Goal: Task Accomplishment & Management: Manage account settings

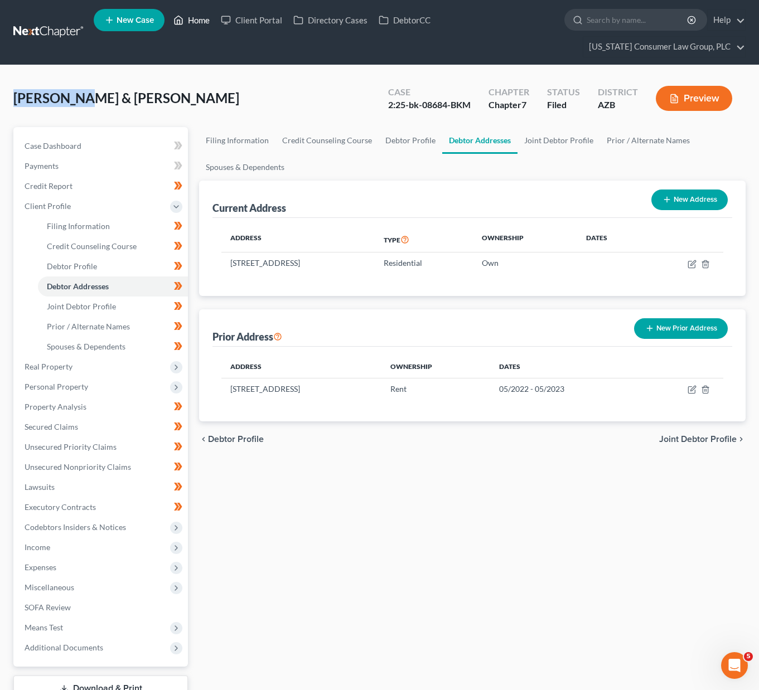
click at [198, 18] on link "Home" at bounding box center [191, 20] width 47 height 20
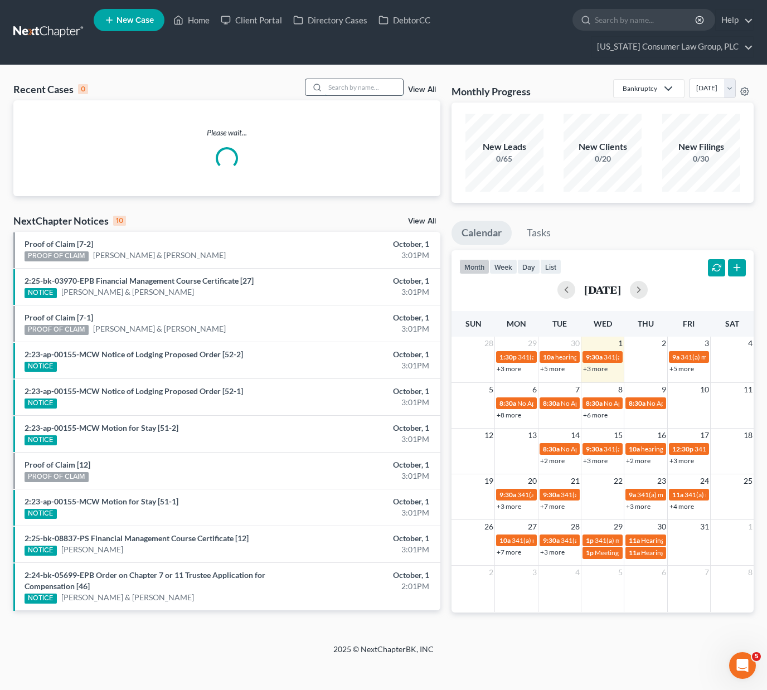
click at [351, 89] on input "search" at bounding box center [364, 87] width 78 height 16
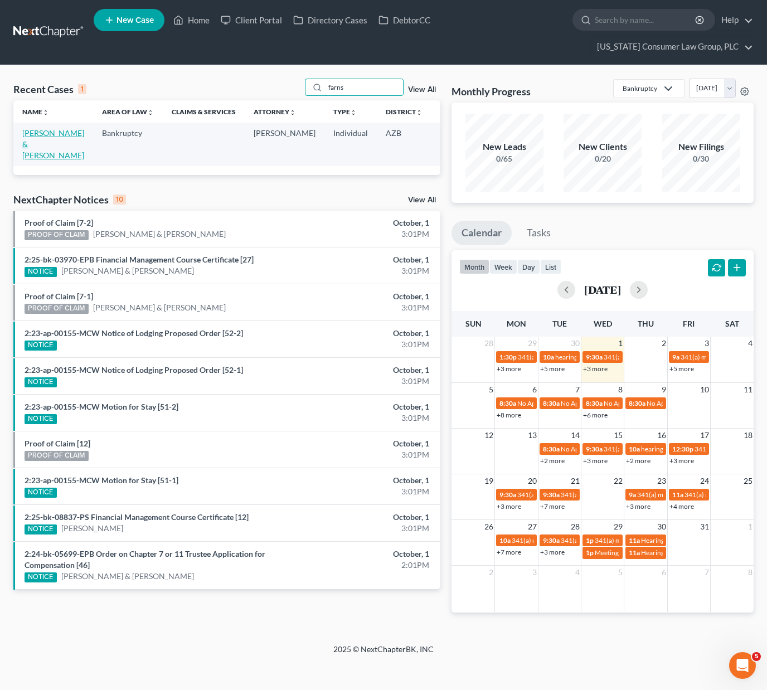
type input "farns"
click at [41, 140] on link "[PERSON_NAME] & [PERSON_NAME]" at bounding box center [53, 144] width 62 height 32
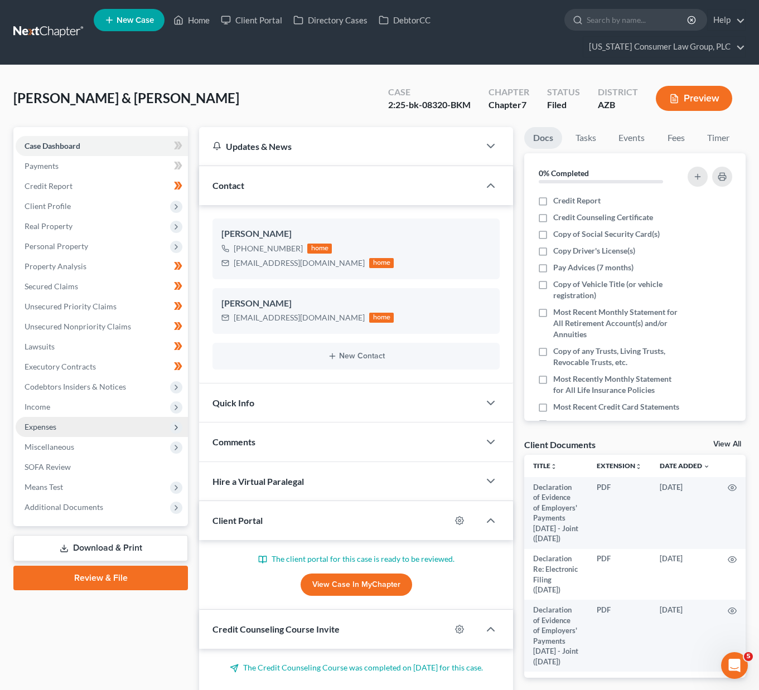
click at [46, 423] on span "Expenses" at bounding box center [41, 426] width 32 height 9
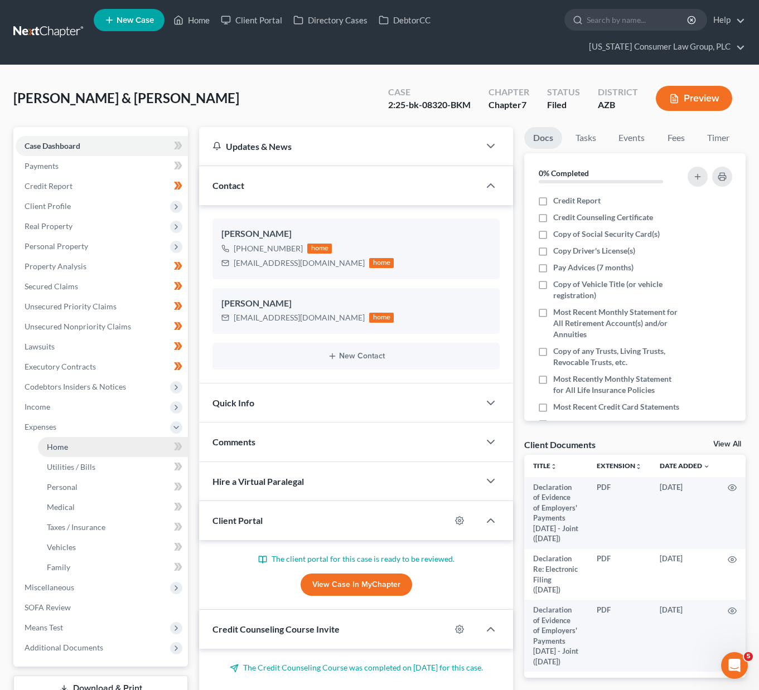
click at [84, 452] on link "Home" at bounding box center [113, 447] width 150 height 20
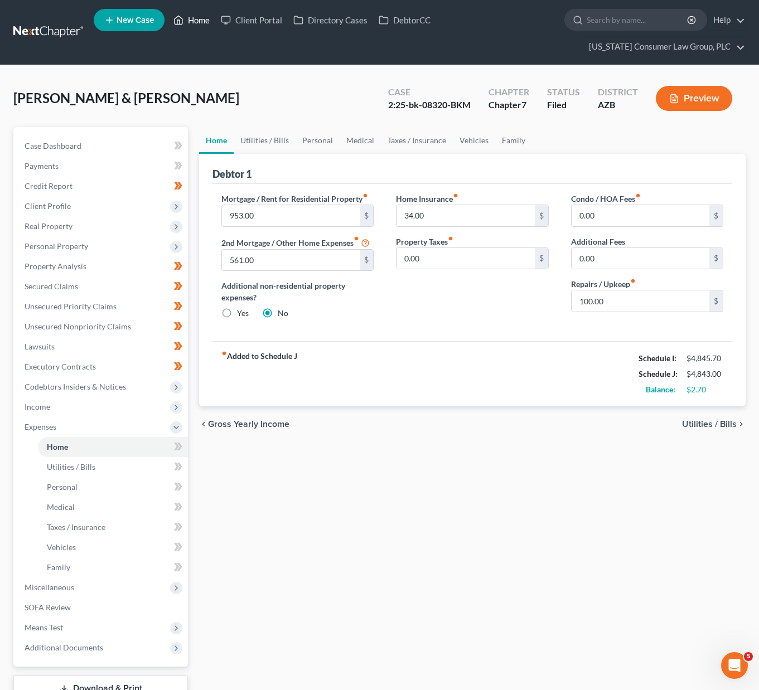
click at [192, 19] on link "Home" at bounding box center [191, 20] width 47 height 20
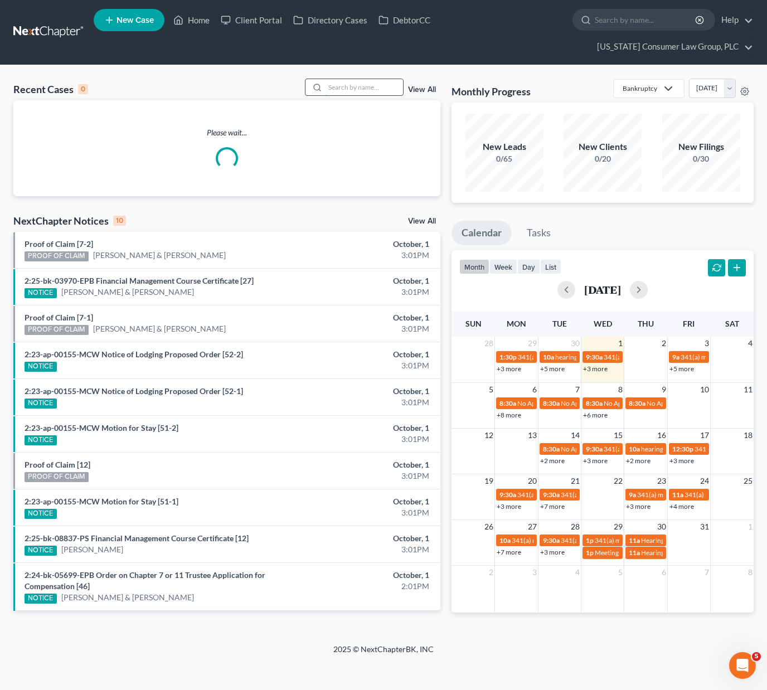
click at [353, 83] on input "search" at bounding box center [364, 87] width 78 height 16
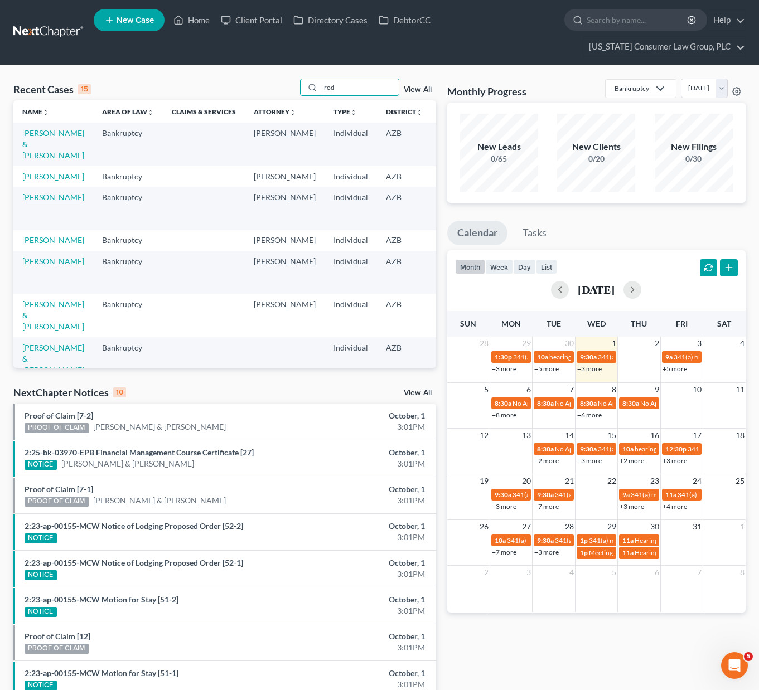
type input "rod"
click at [38, 202] on link "[PERSON_NAME]" at bounding box center [53, 196] width 62 height 9
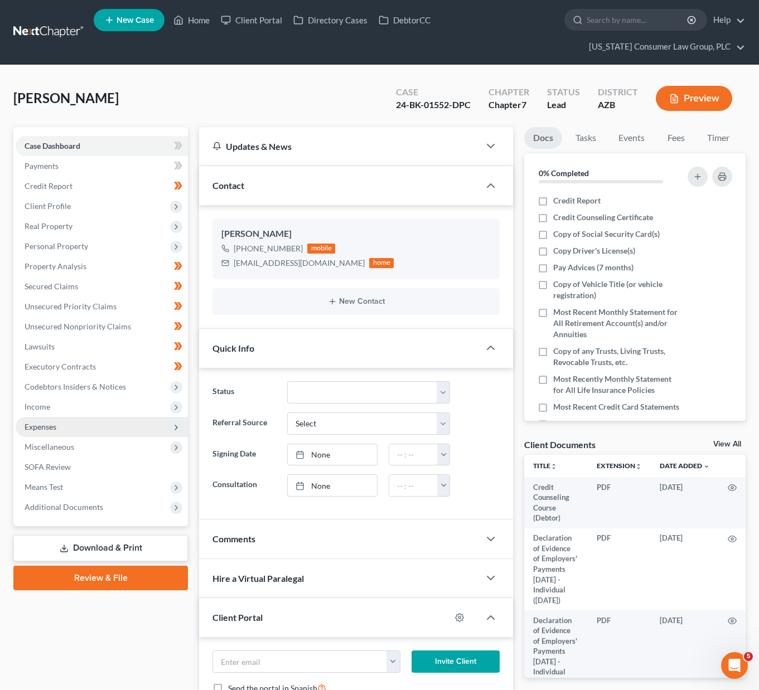
click at [65, 431] on span "Expenses" at bounding box center [102, 427] width 172 height 20
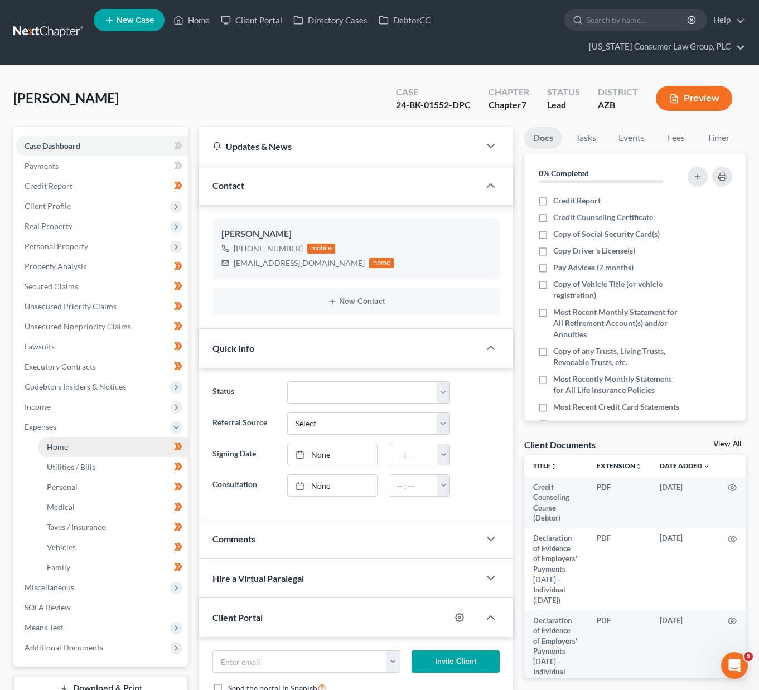
click at [68, 448] on link "Home" at bounding box center [113, 447] width 150 height 20
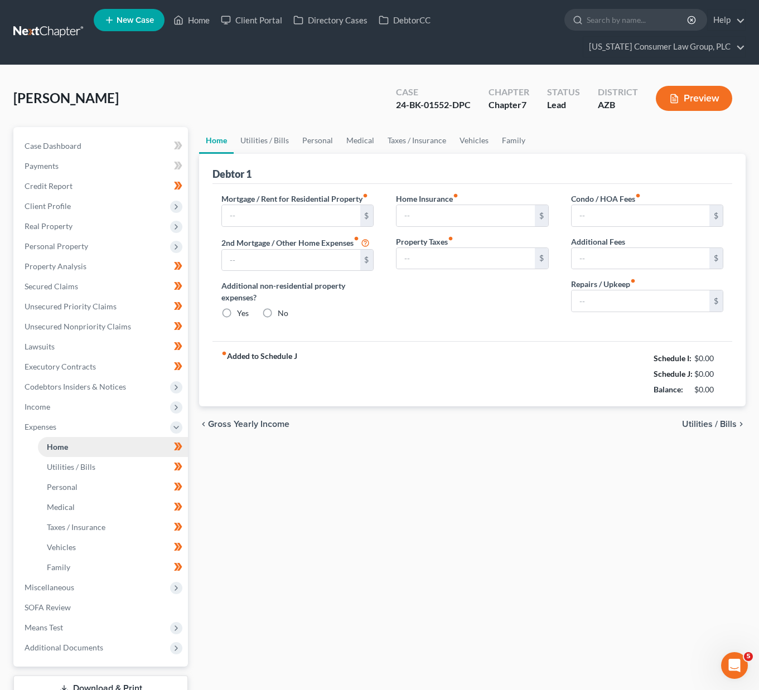
type input "1,367.51"
type input "466.41"
radio input "true"
type input "0.00"
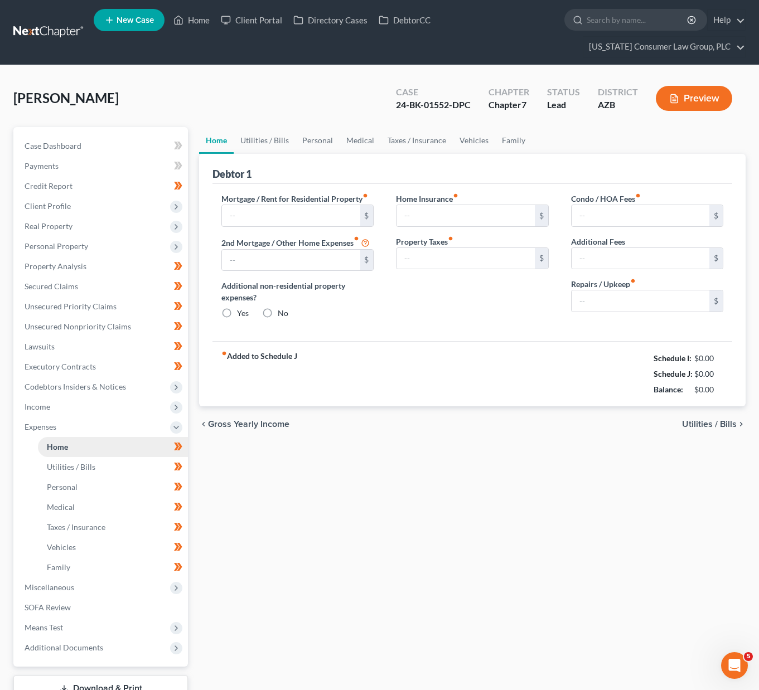
type input "50.00"
type input "0.00"
type input "375.00"
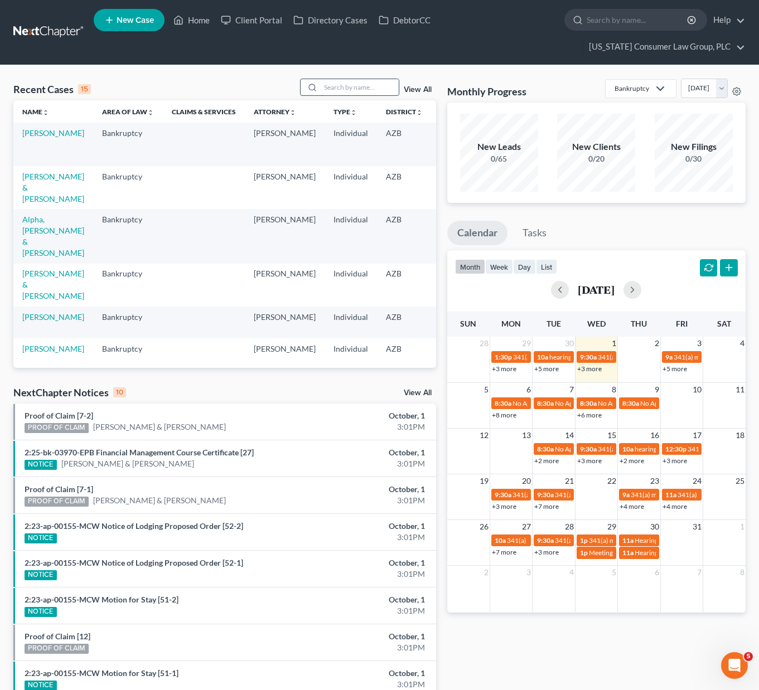
click at [359, 81] on input "search" at bounding box center [360, 87] width 78 height 16
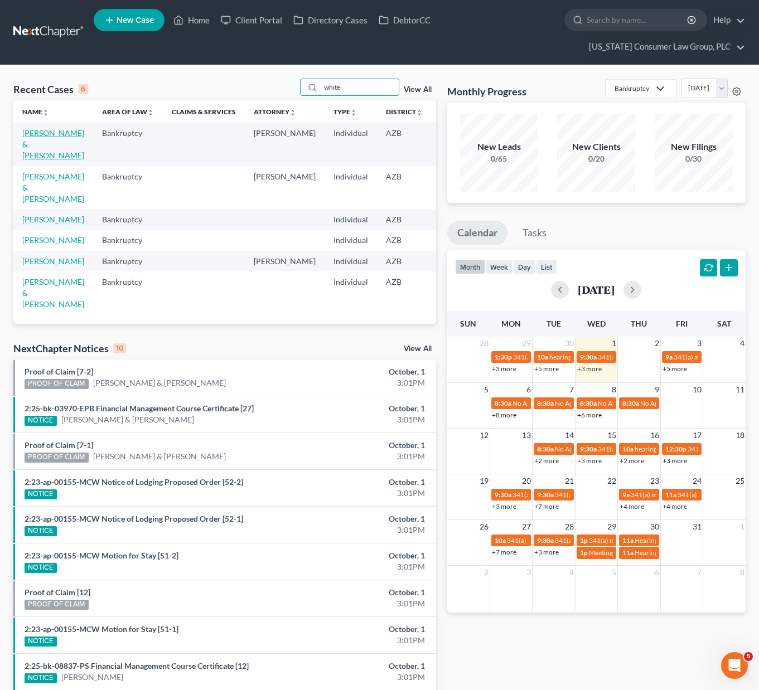
type input "white"
click at [43, 145] on link "[PERSON_NAME] & [PERSON_NAME]" at bounding box center [53, 144] width 62 height 32
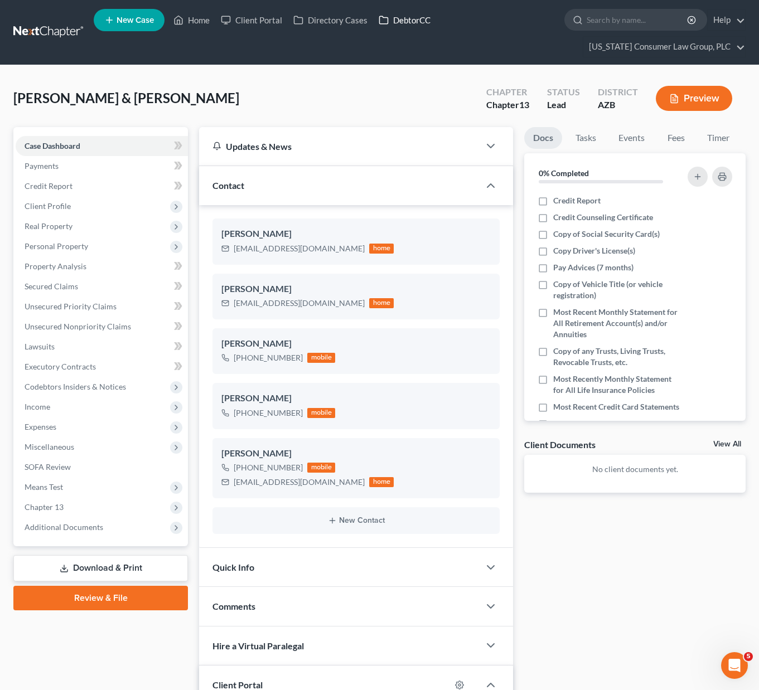
click at [415, 21] on link "DebtorCC" at bounding box center [404, 20] width 63 height 20
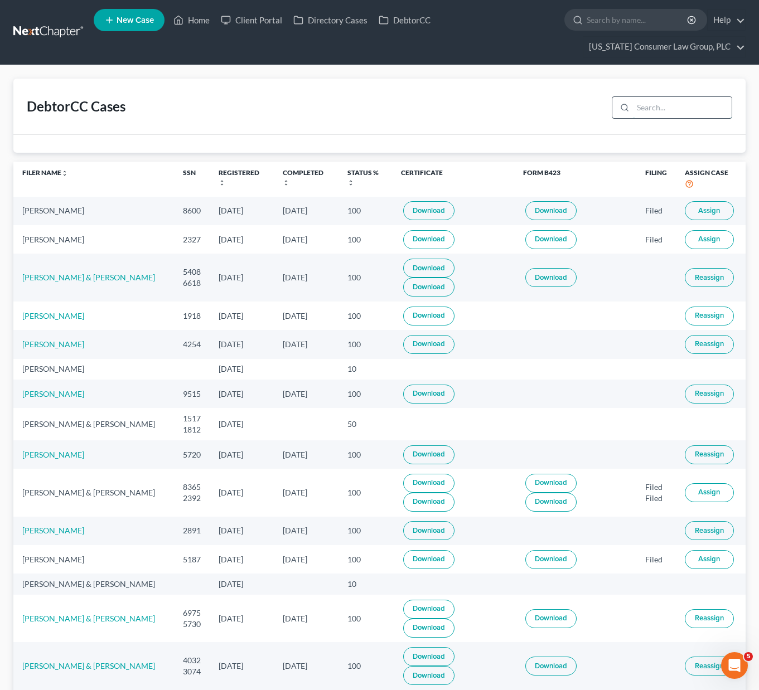
click at [688, 114] on input "search" at bounding box center [682, 107] width 99 height 21
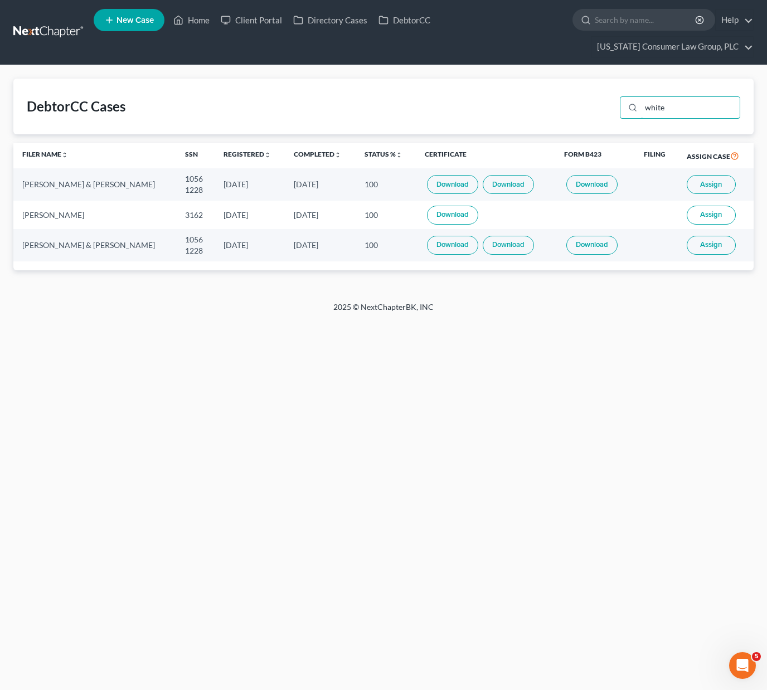
type input "white"
click at [707, 187] on span "Assign" at bounding box center [711, 184] width 22 height 9
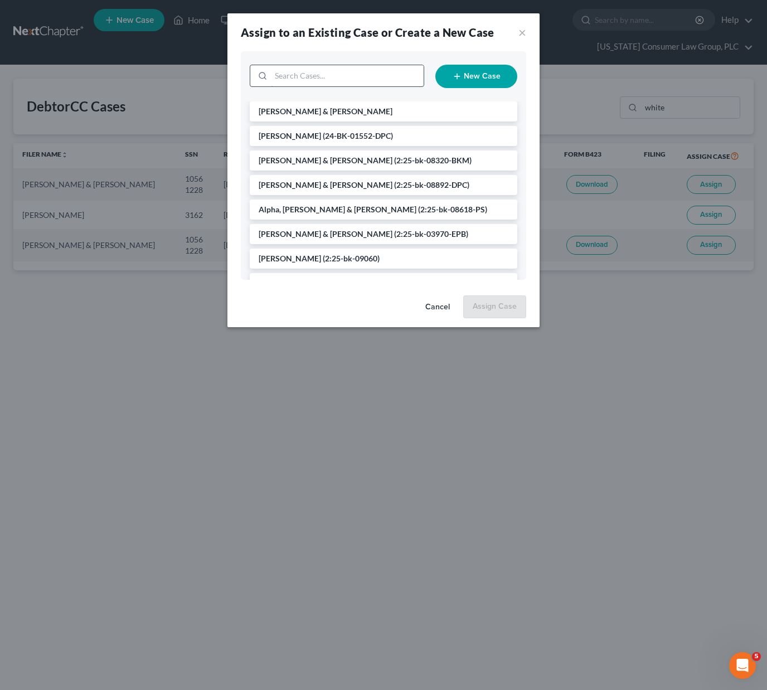
click at [327, 77] on input "search" at bounding box center [347, 75] width 153 height 21
type input "white"
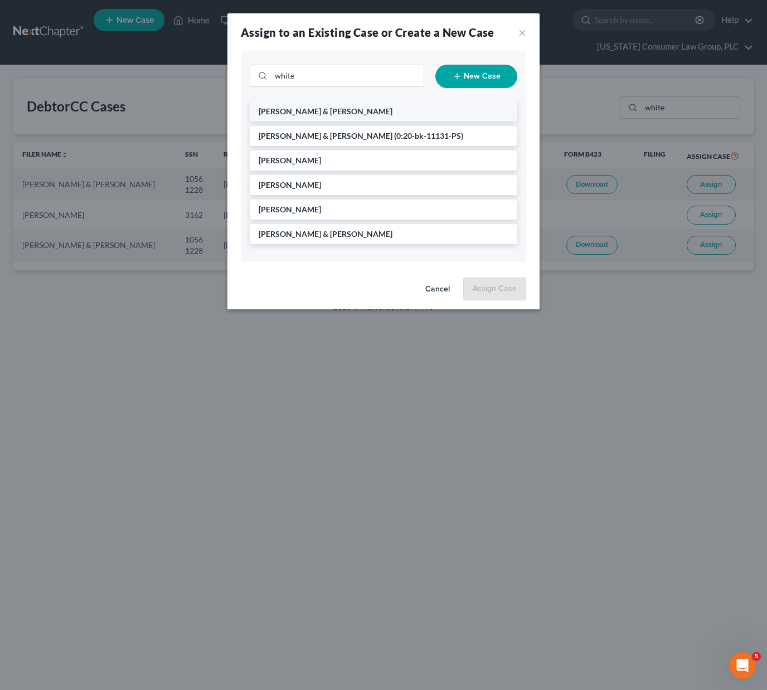
click at [327, 112] on span "[PERSON_NAME] & [PERSON_NAME]" at bounding box center [326, 110] width 134 height 9
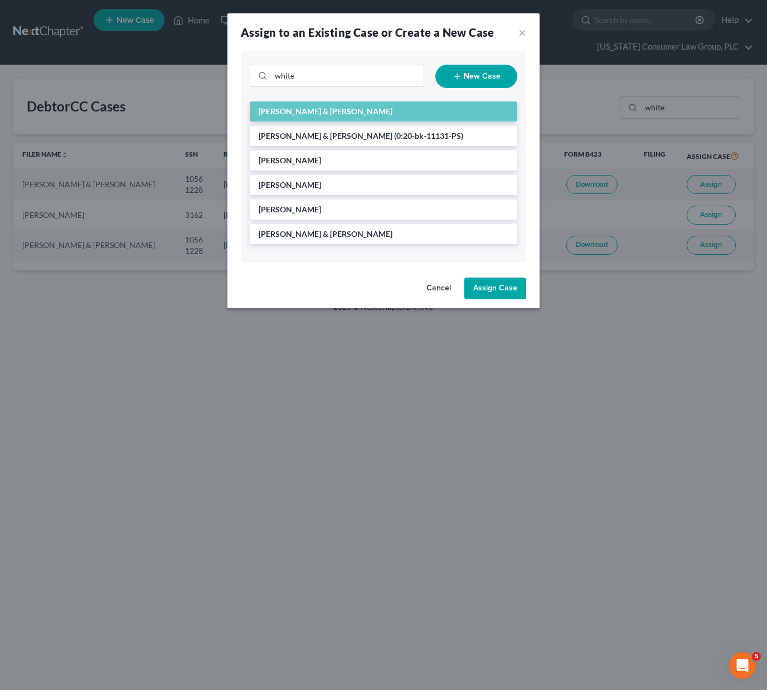
click at [487, 290] on button "Assign Case" at bounding box center [495, 289] width 62 height 22
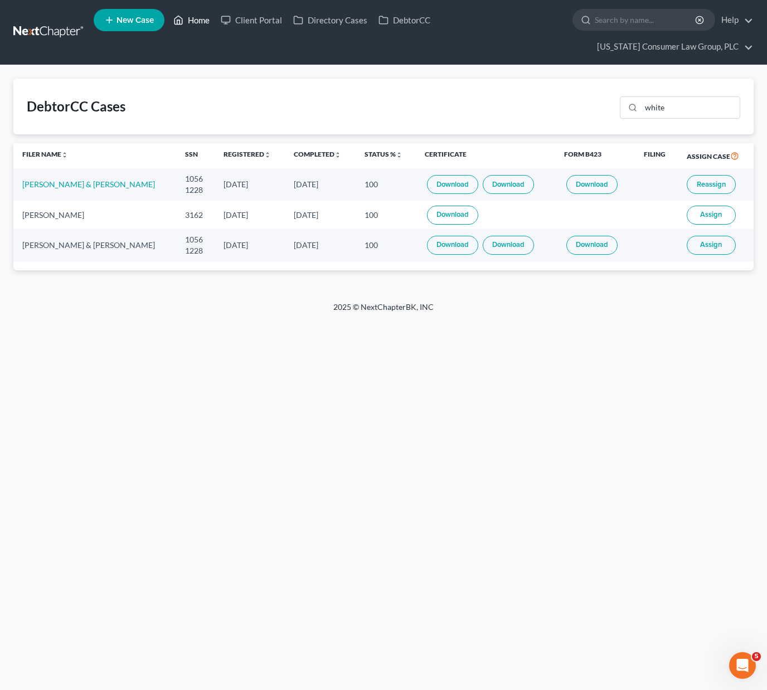
click at [198, 15] on link "Home" at bounding box center [191, 20] width 47 height 20
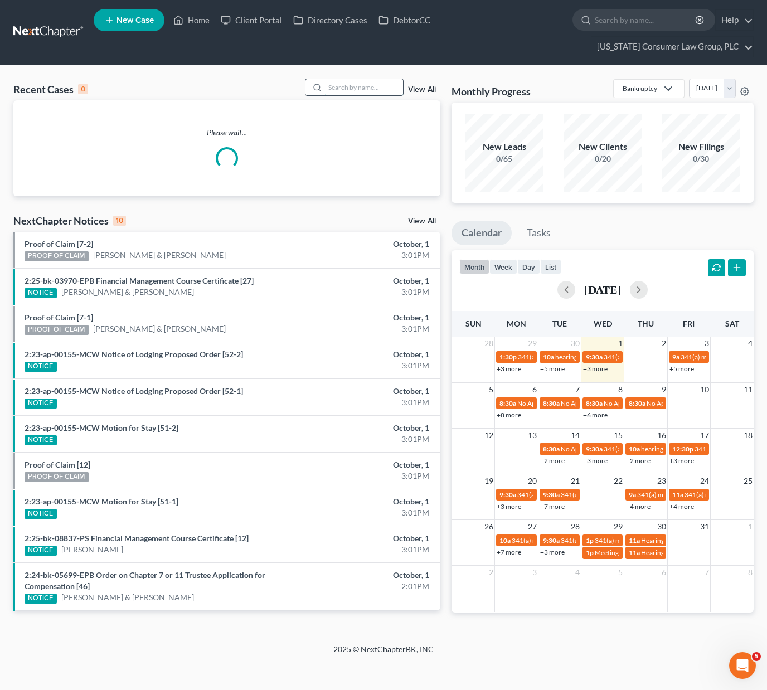
click at [340, 86] on input "search" at bounding box center [364, 87] width 78 height 16
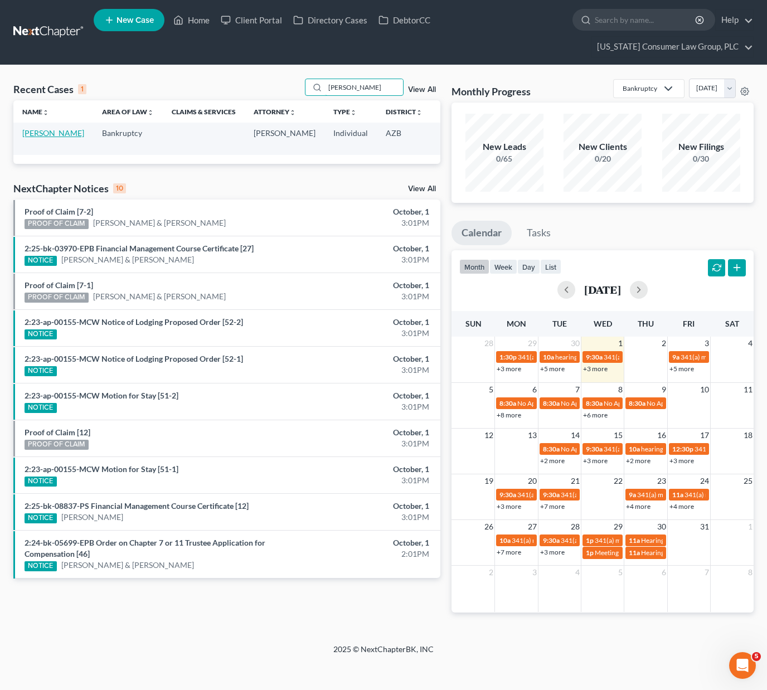
type input "[PERSON_NAME]"
click at [25, 130] on link "[PERSON_NAME]" at bounding box center [53, 132] width 62 height 9
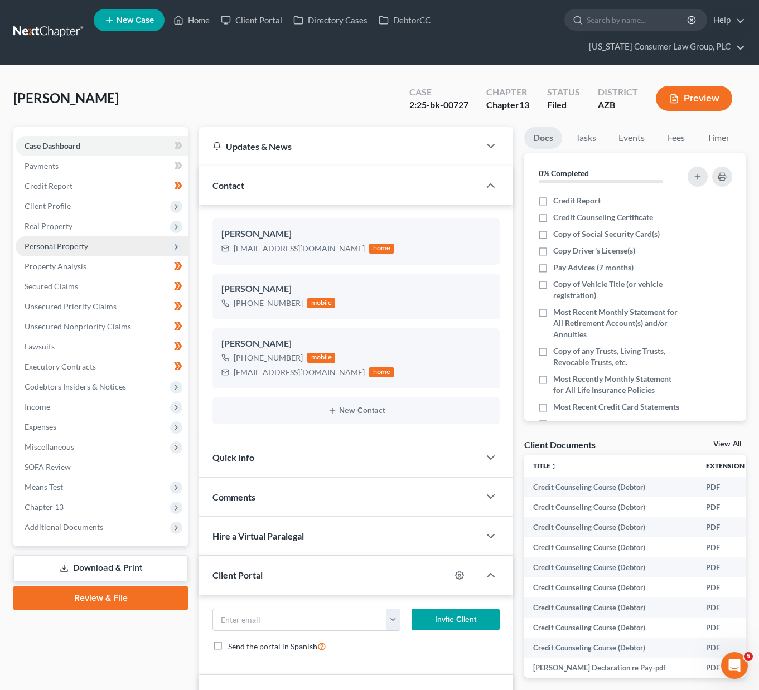
click at [50, 249] on span "Personal Property" at bounding box center [57, 245] width 64 height 9
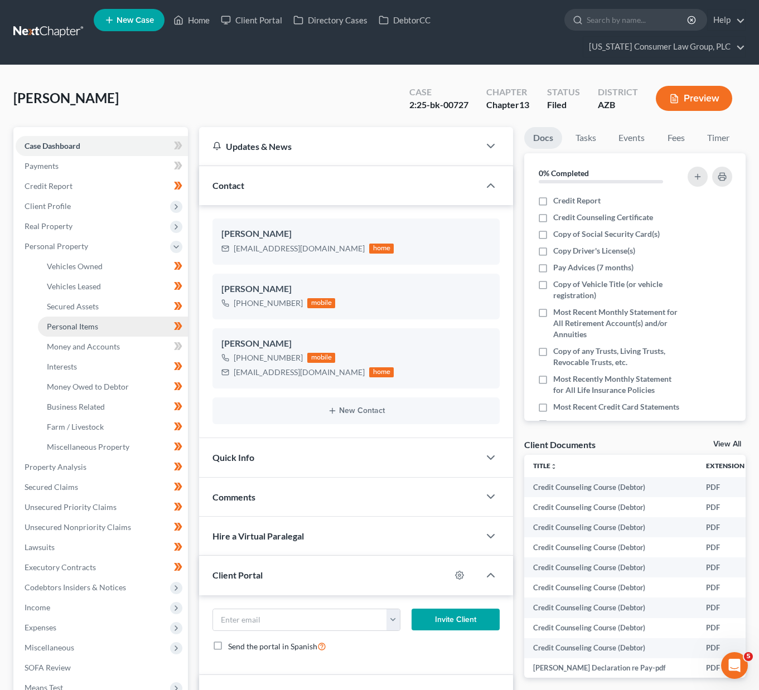
click at [70, 330] on span "Personal Items" at bounding box center [72, 326] width 51 height 9
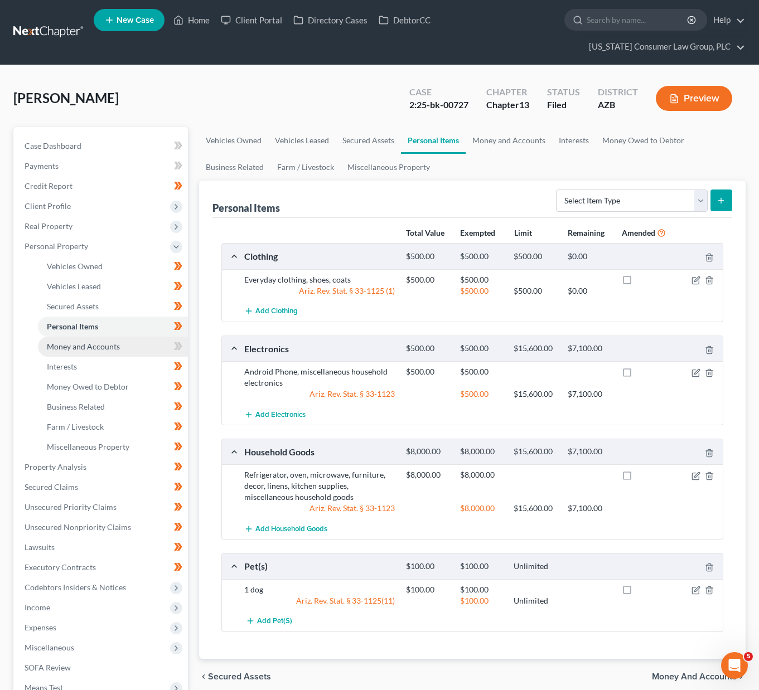
click at [70, 348] on span "Money and Accounts" at bounding box center [83, 346] width 73 height 9
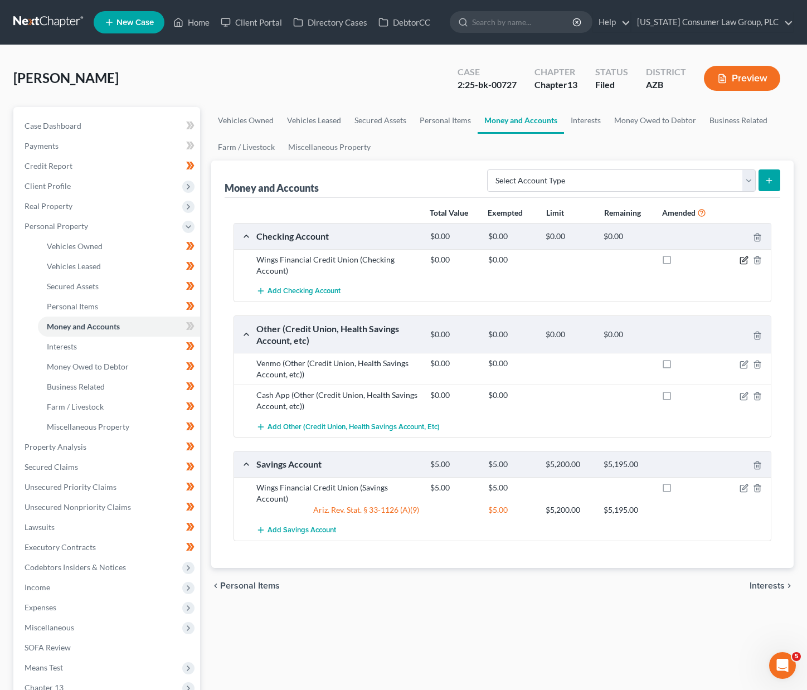
click at [740, 259] on icon "button" at bounding box center [743, 261] width 7 height 7
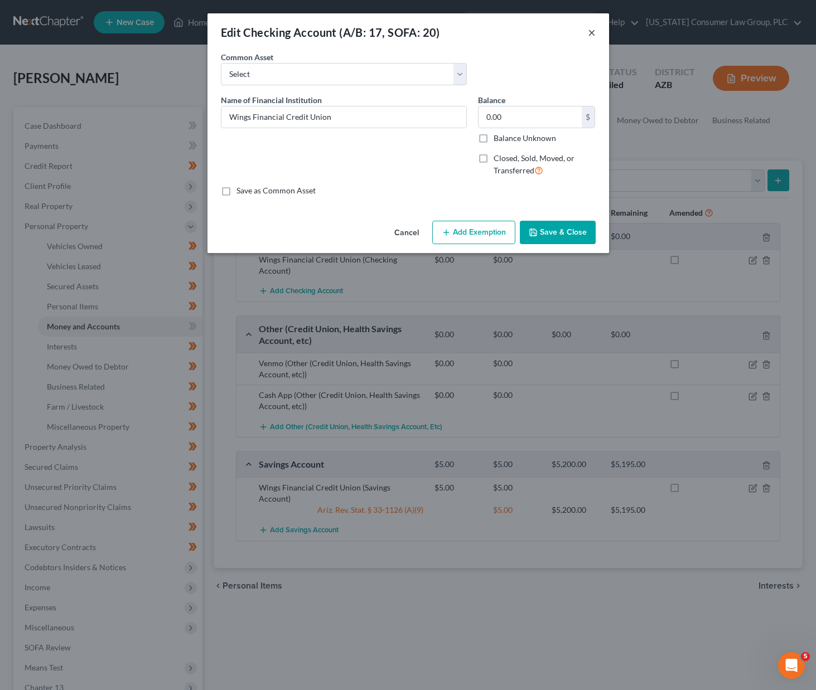
click at [592, 35] on button "×" at bounding box center [592, 32] width 8 height 13
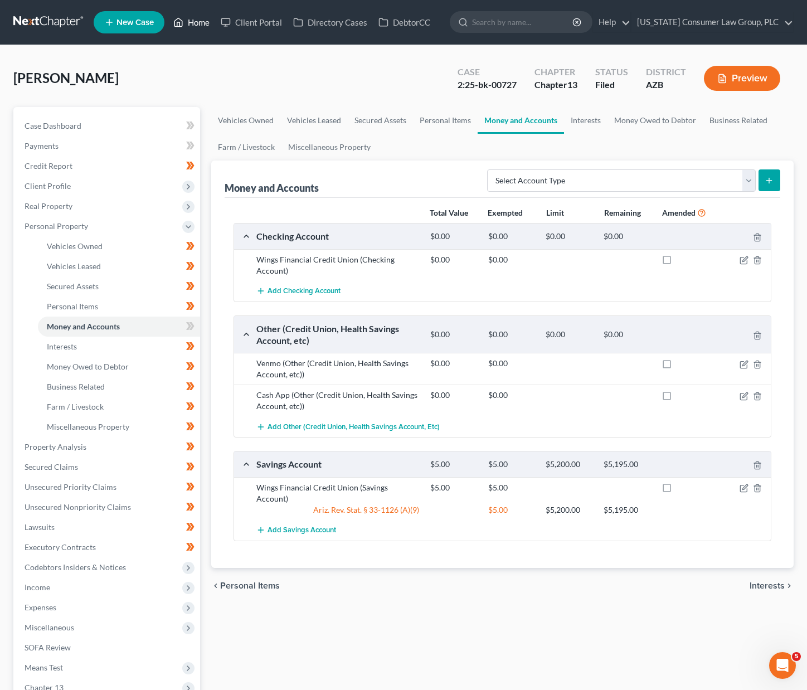
click at [197, 20] on link "Home" at bounding box center [191, 22] width 47 height 20
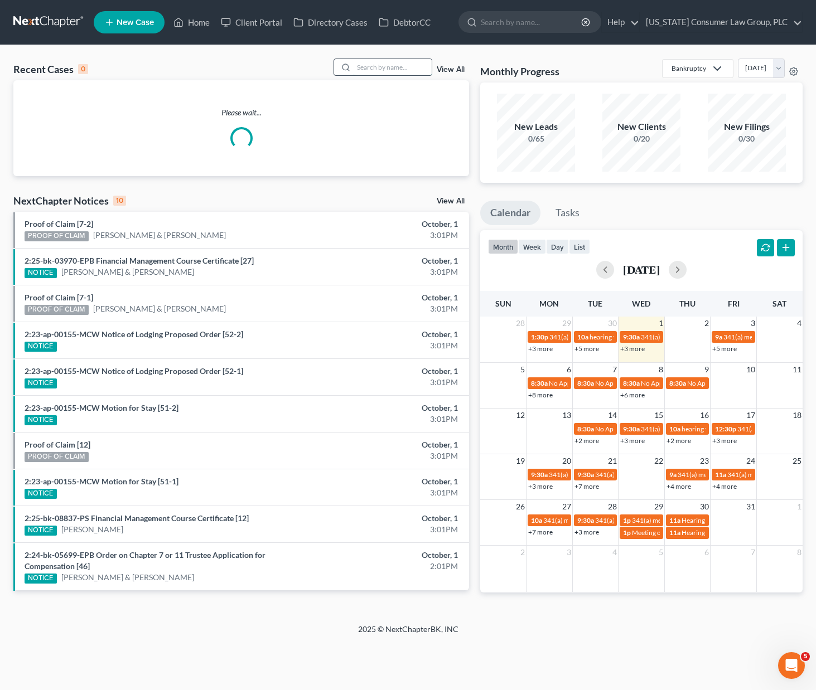
click at [403, 66] on input "search" at bounding box center [392, 67] width 78 height 16
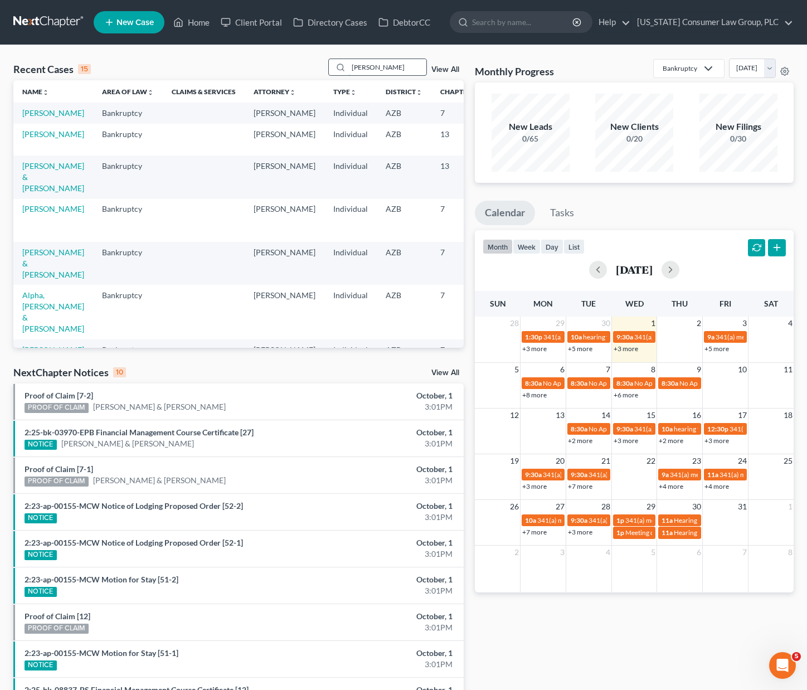
type input "[PERSON_NAME]"
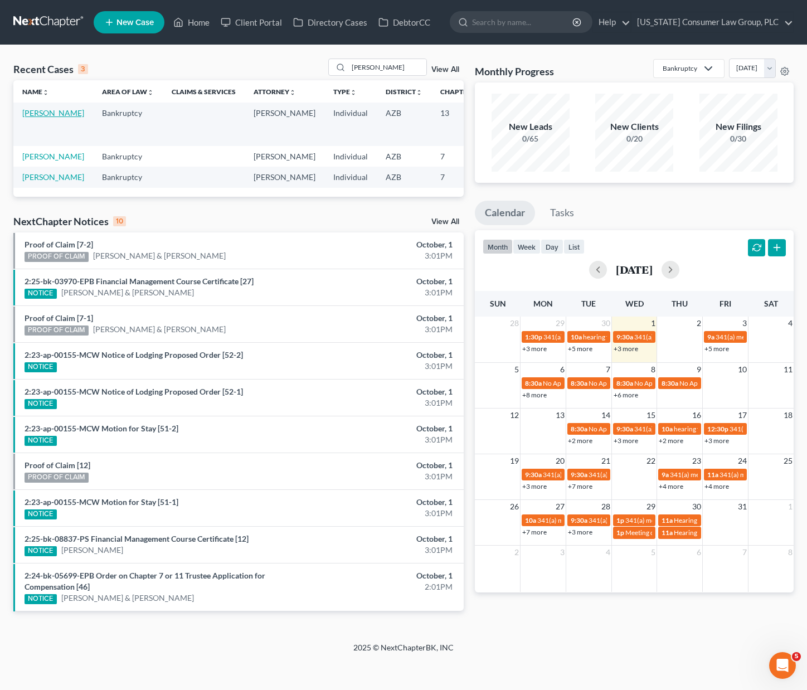
click at [40, 117] on link "[PERSON_NAME]" at bounding box center [53, 112] width 62 height 9
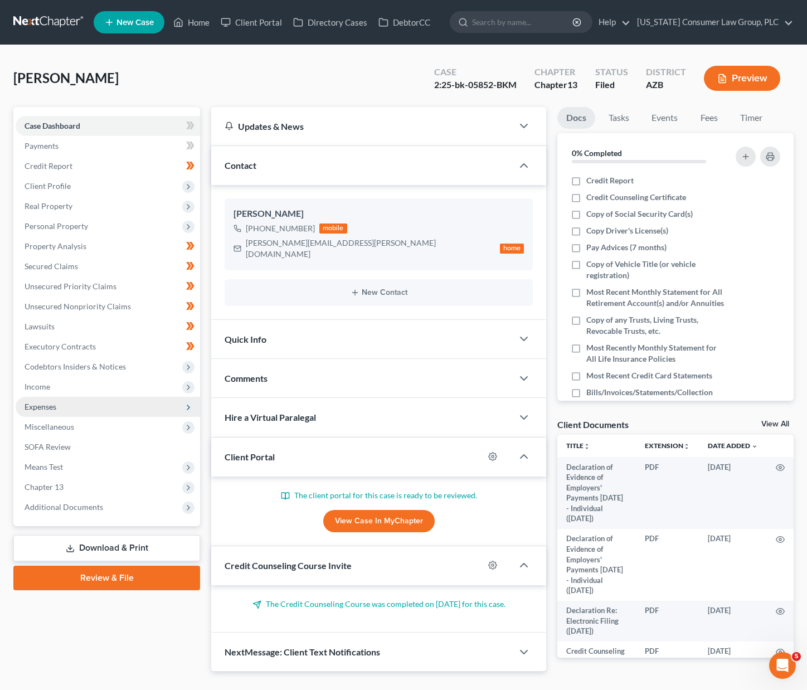
click at [40, 413] on span "Expenses" at bounding box center [108, 407] width 185 height 20
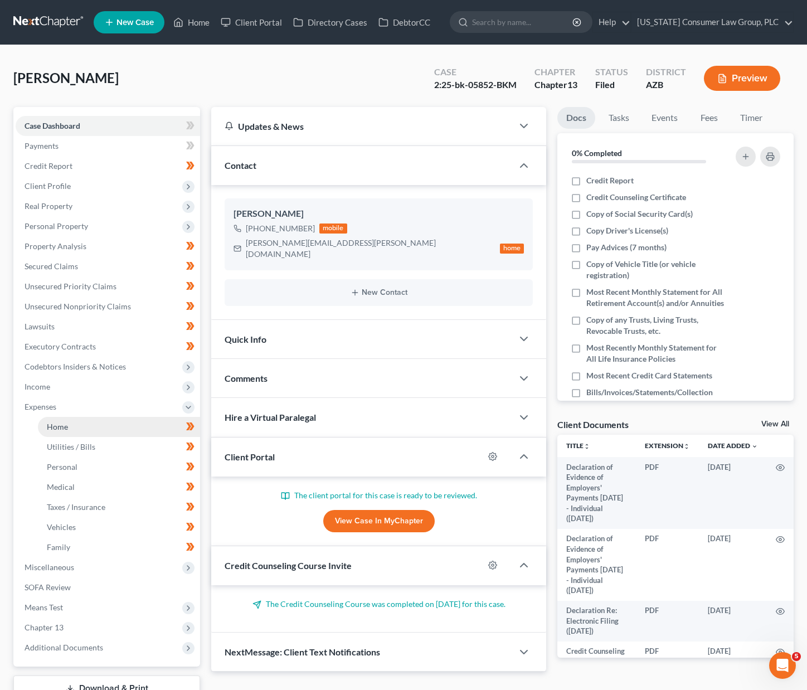
click at [56, 428] on span "Home" at bounding box center [57, 426] width 21 height 9
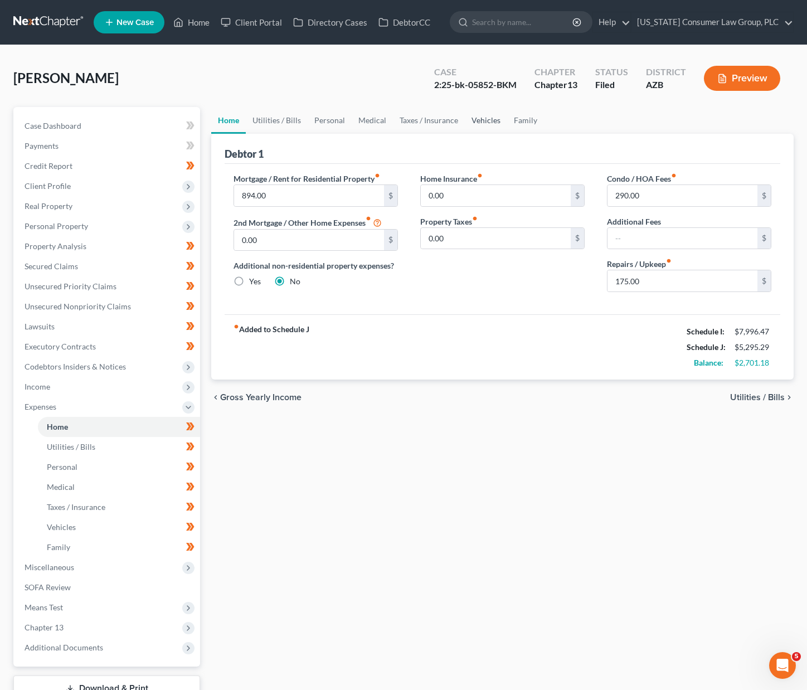
click at [481, 118] on link "Vehicles" at bounding box center [486, 120] width 42 height 27
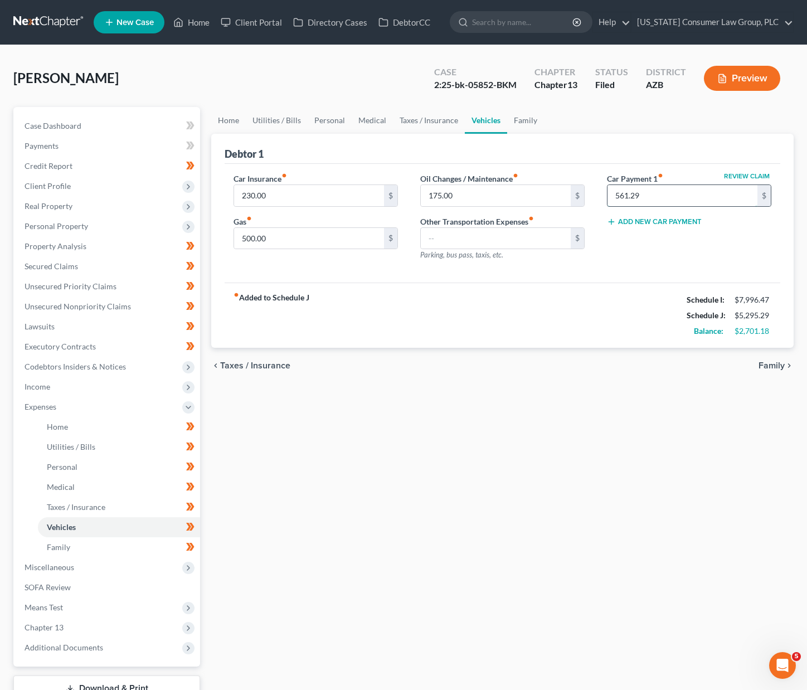
drag, startPoint x: 664, startPoint y: 200, endPoint x: 655, endPoint y: 190, distance: 13.4
click at [655, 190] on input "561.29" at bounding box center [683, 195] width 150 height 21
drag, startPoint x: 673, startPoint y: 199, endPoint x: 589, endPoint y: 191, distance: 84.0
click at [589, 191] on div "Car Insurance fiber_manual_record 230.00 $ Gas fiber_manual_record 500.00 $ Oil…" at bounding box center [502, 221] width 560 height 97
click at [229, 121] on link "Home" at bounding box center [228, 120] width 35 height 27
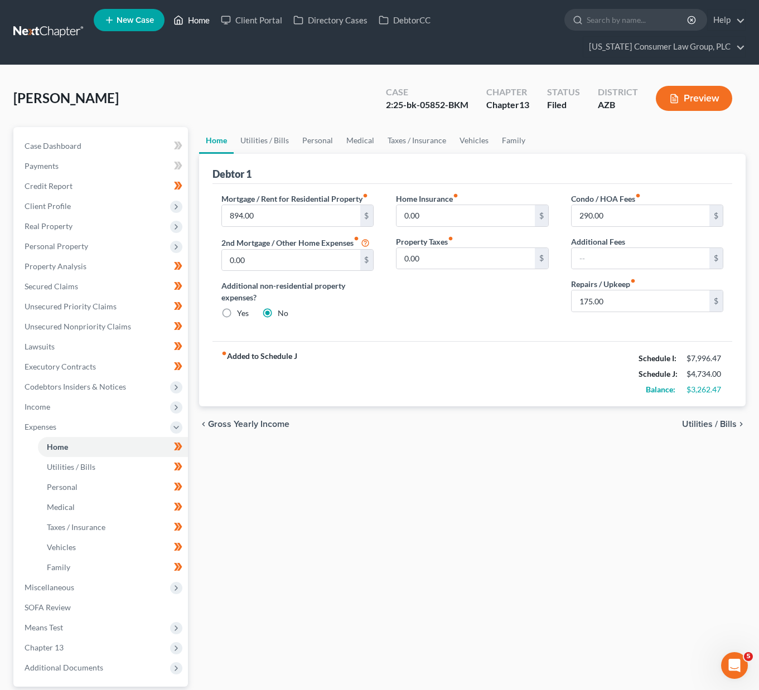
click at [196, 18] on link "Home" at bounding box center [191, 20] width 47 height 20
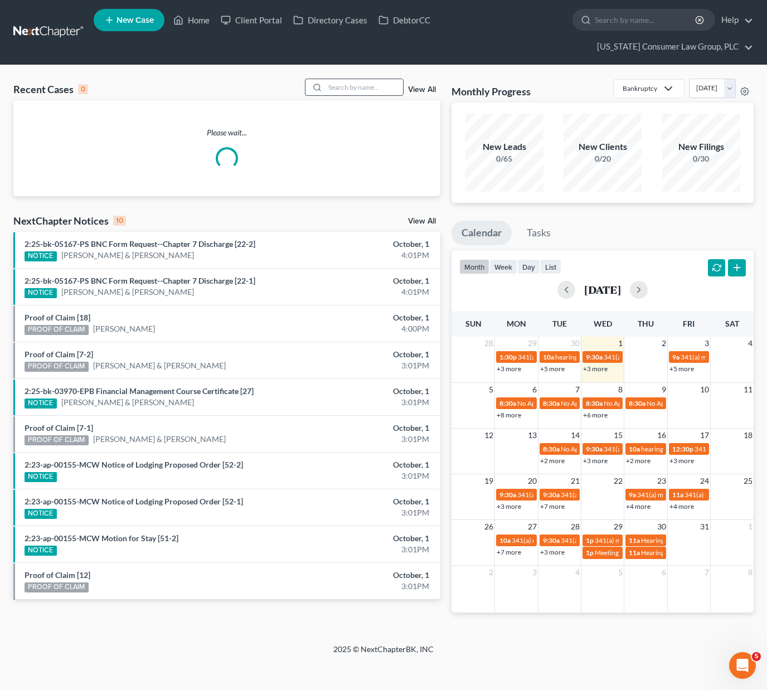
click at [367, 81] on input "search" at bounding box center [364, 87] width 78 height 16
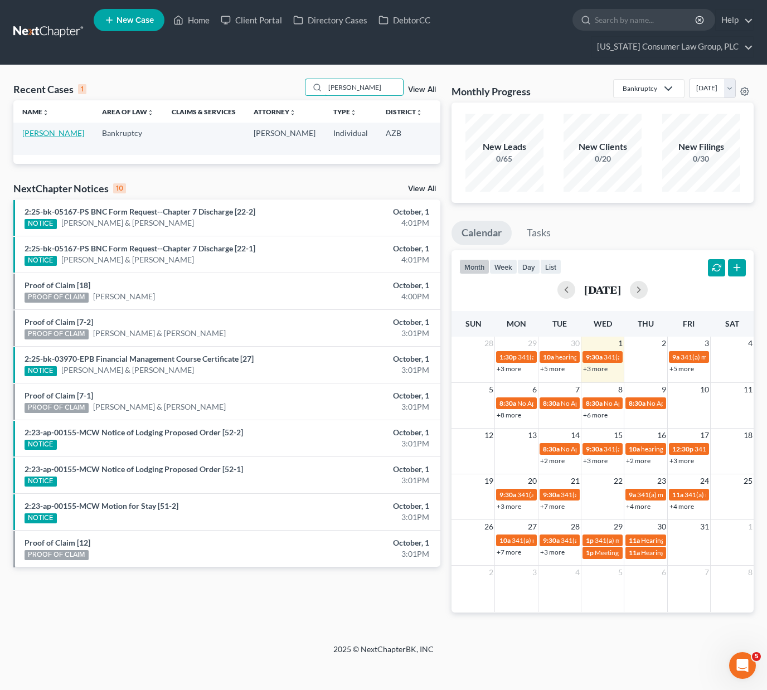
type input "[PERSON_NAME]"
click at [45, 138] on link "[PERSON_NAME]" at bounding box center [53, 132] width 62 height 9
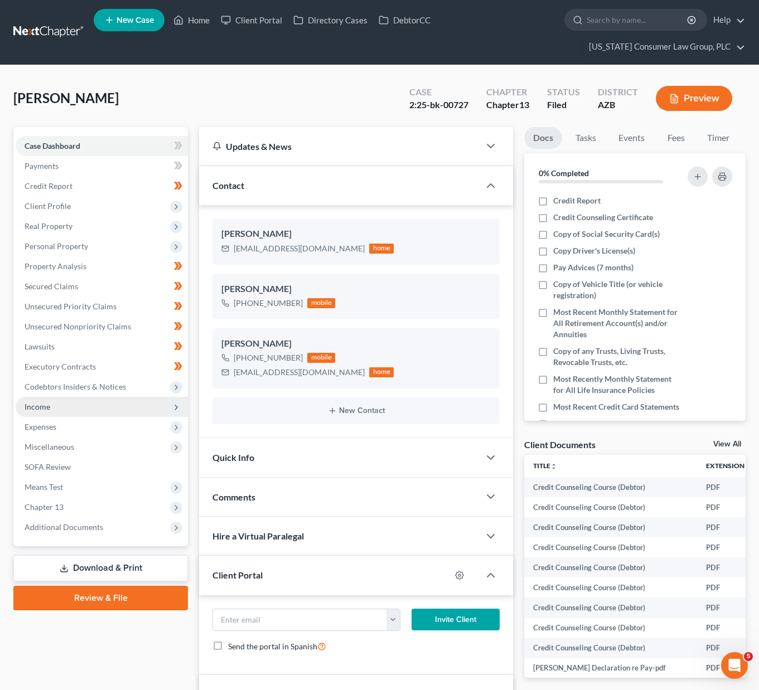
click at [38, 405] on span "Income" at bounding box center [38, 406] width 26 height 9
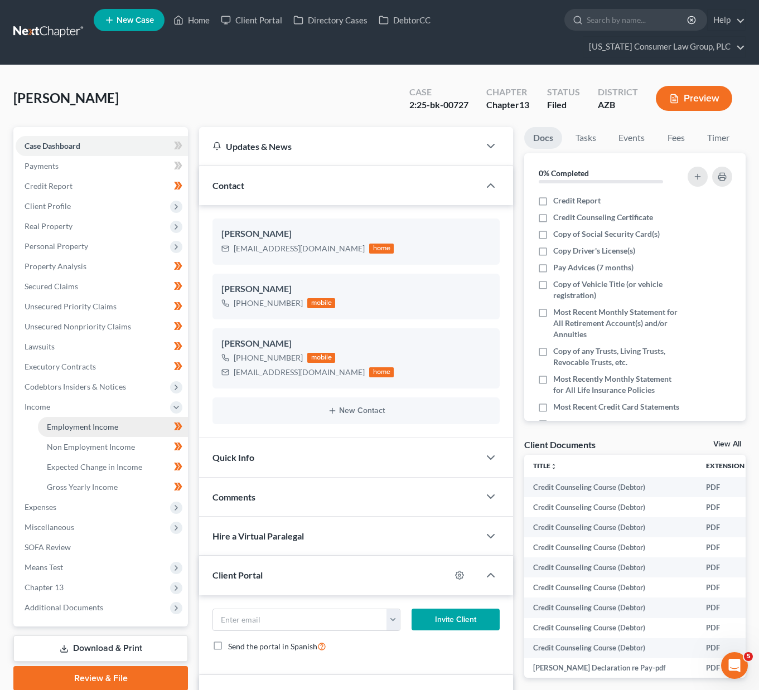
click at [52, 427] on span "Employment Income" at bounding box center [82, 426] width 71 height 9
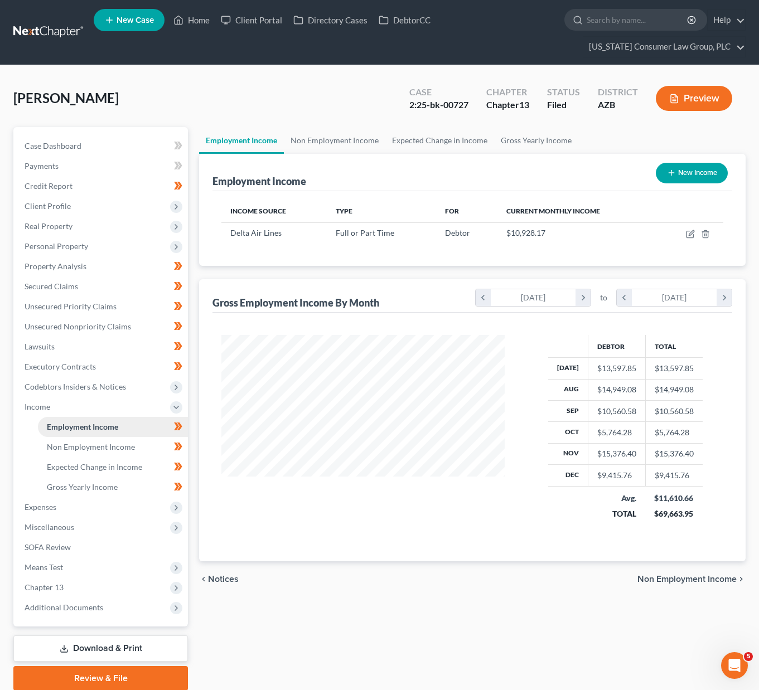
scroll to position [200, 306]
click at [52, 506] on span "Expenses" at bounding box center [41, 506] width 32 height 9
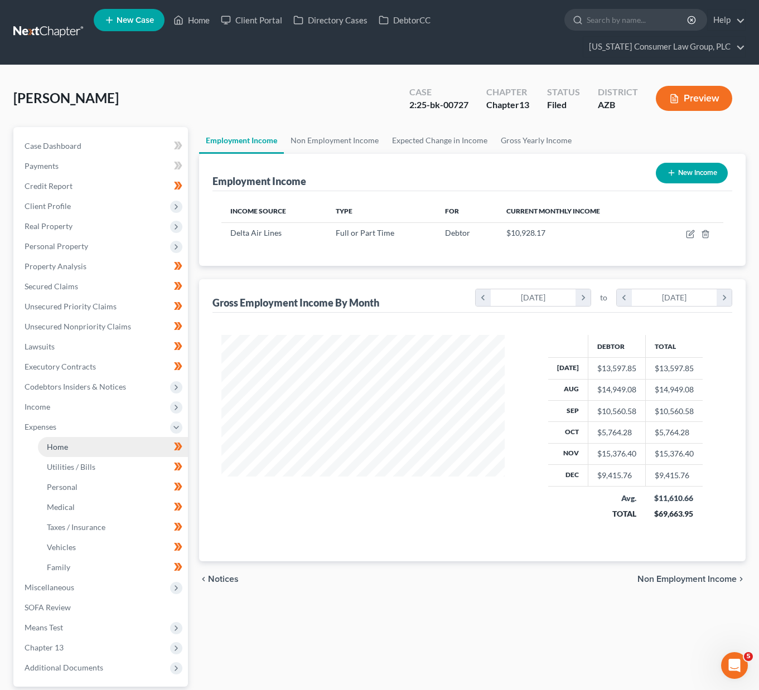
click at [49, 452] on link "Home" at bounding box center [113, 447] width 150 height 20
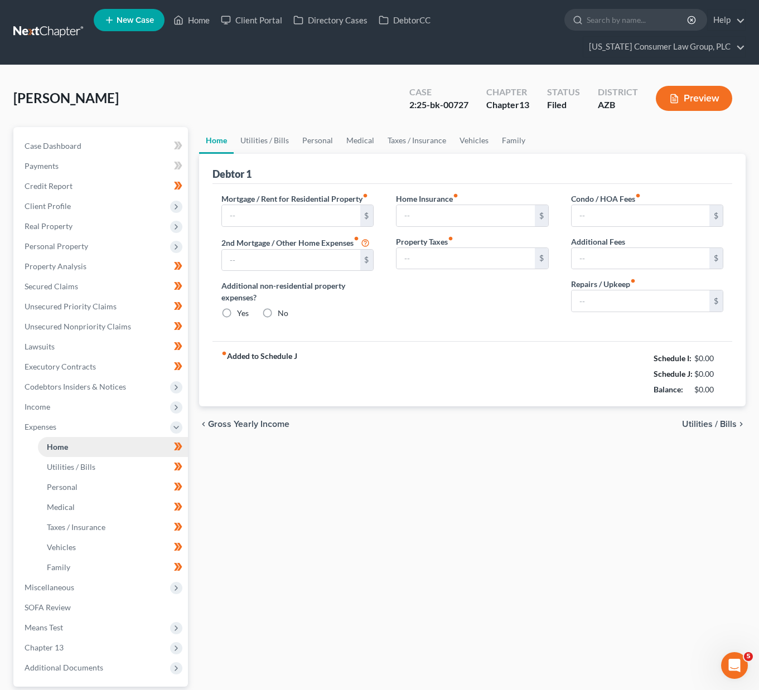
type input "0.00"
radio input "true"
type input "0.00"
type input "167.00"
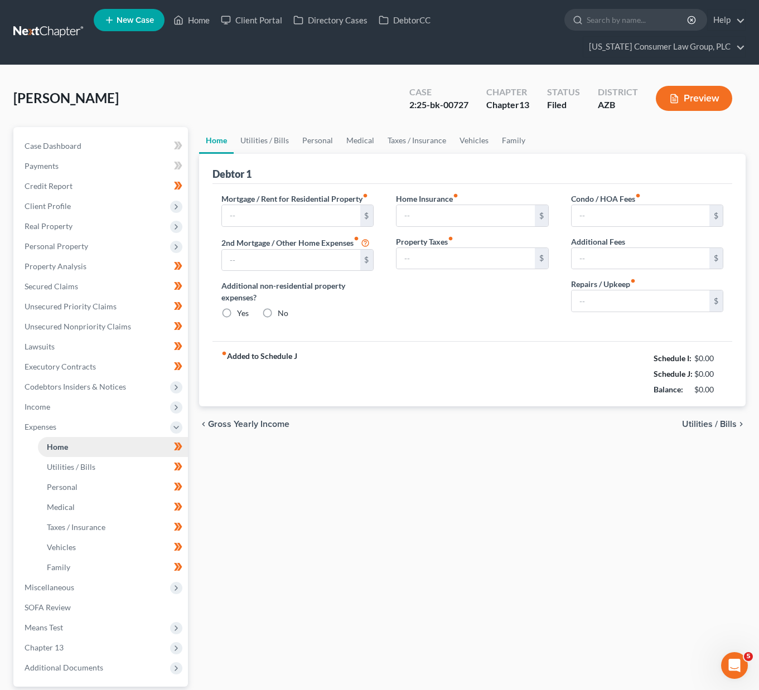
type input "0.00"
type input "335.00"
click at [58, 202] on span "Client Profile" at bounding box center [48, 205] width 46 height 9
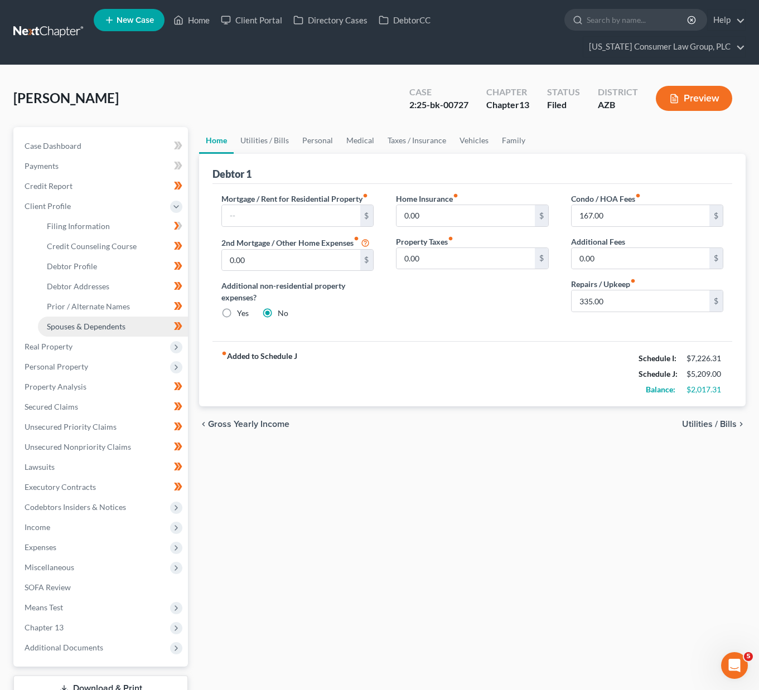
click at [61, 325] on span "Spouses & Dependents" at bounding box center [86, 326] width 79 height 9
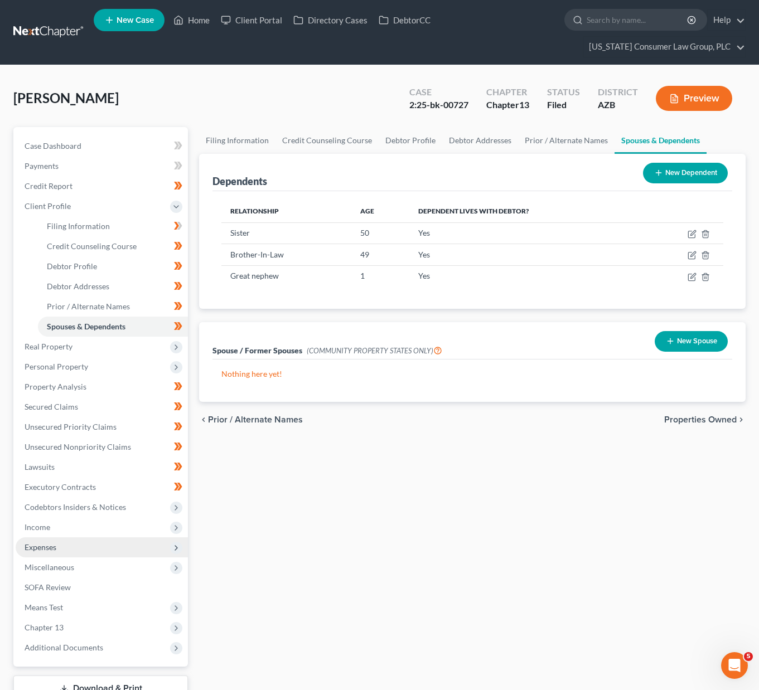
click at [51, 545] on span "Expenses" at bounding box center [41, 547] width 32 height 9
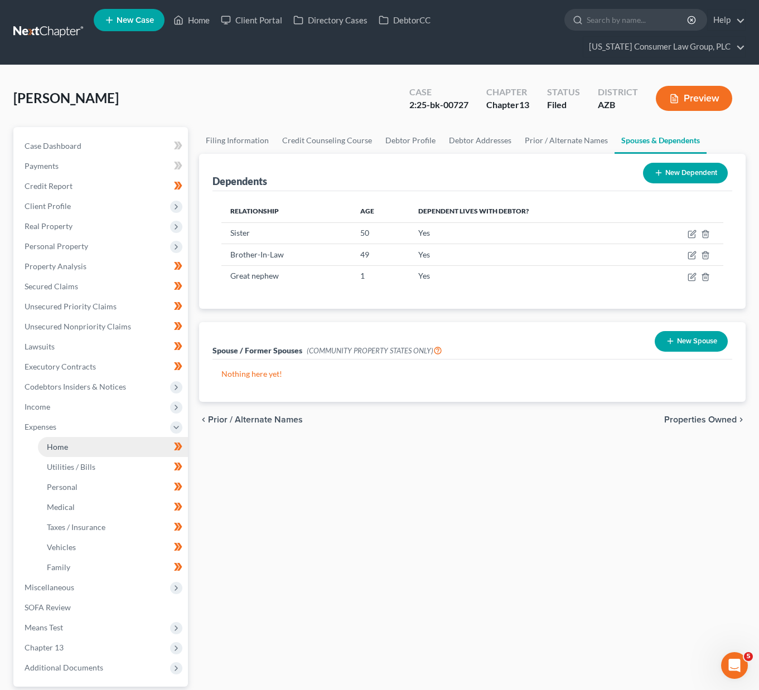
click at [62, 442] on span "Home" at bounding box center [57, 446] width 21 height 9
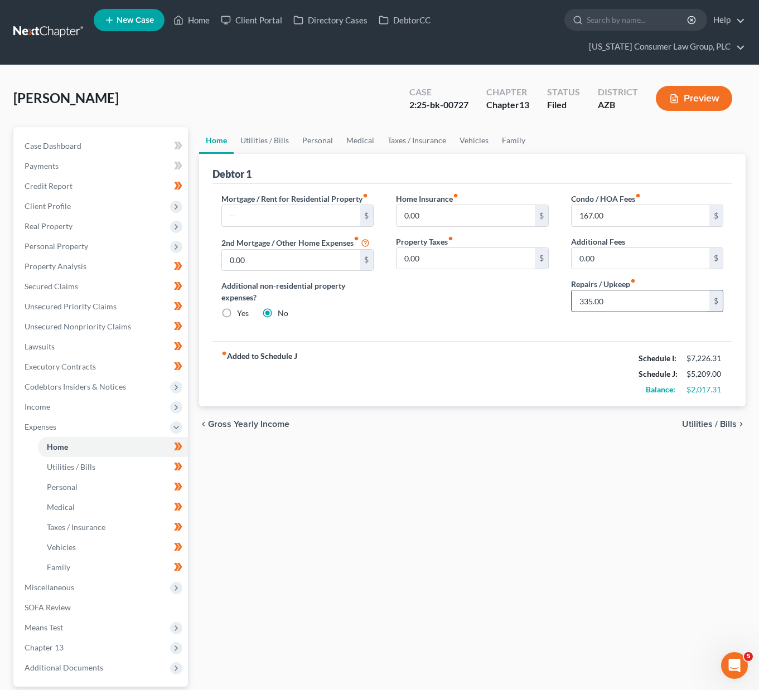
drag, startPoint x: 620, startPoint y: 298, endPoint x: 607, endPoint y: 303, distance: 14.1
click at [607, 303] on input "335.00" at bounding box center [641, 300] width 138 height 21
type input "200"
click at [321, 144] on link "Personal" at bounding box center [318, 140] width 44 height 27
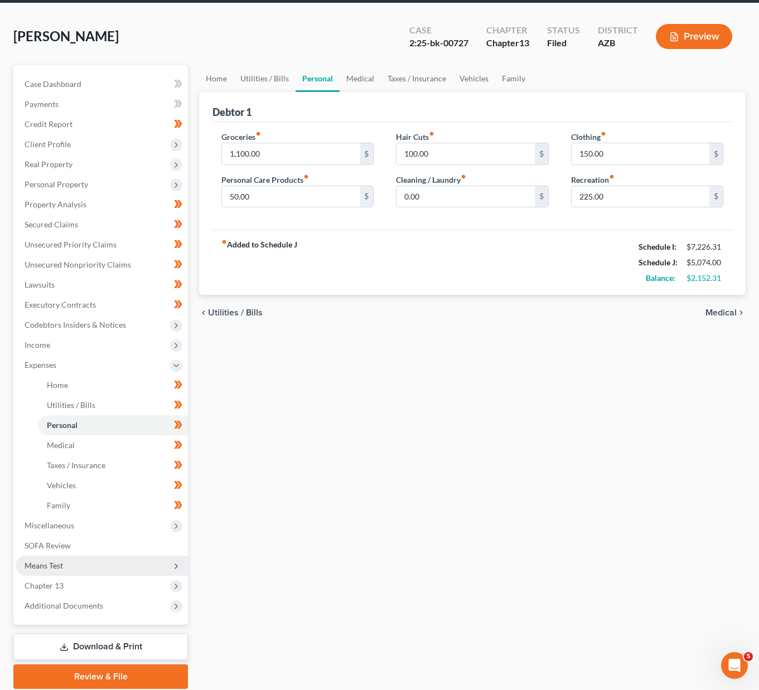
scroll to position [103, 0]
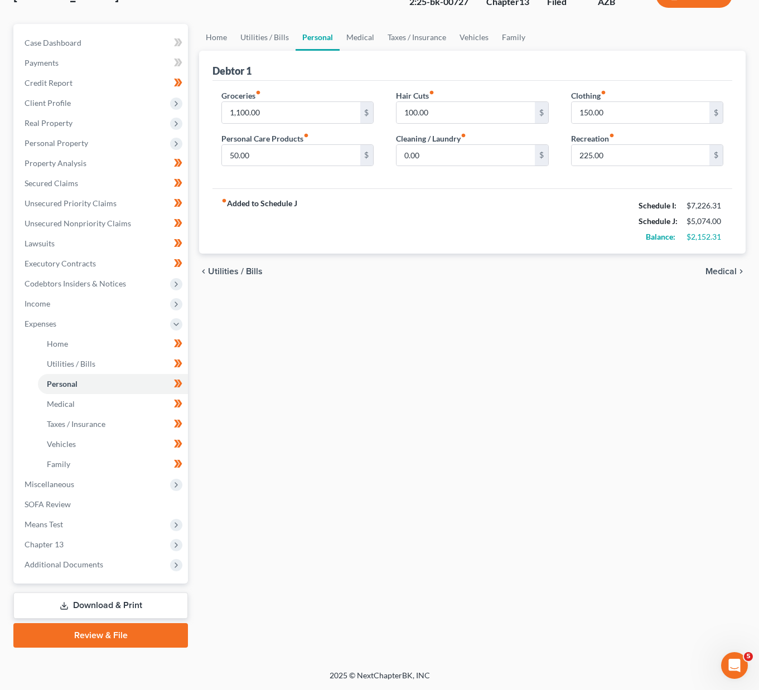
click at [81, 599] on link "Download & Print" at bounding box center [100, 606] width 175 height 26
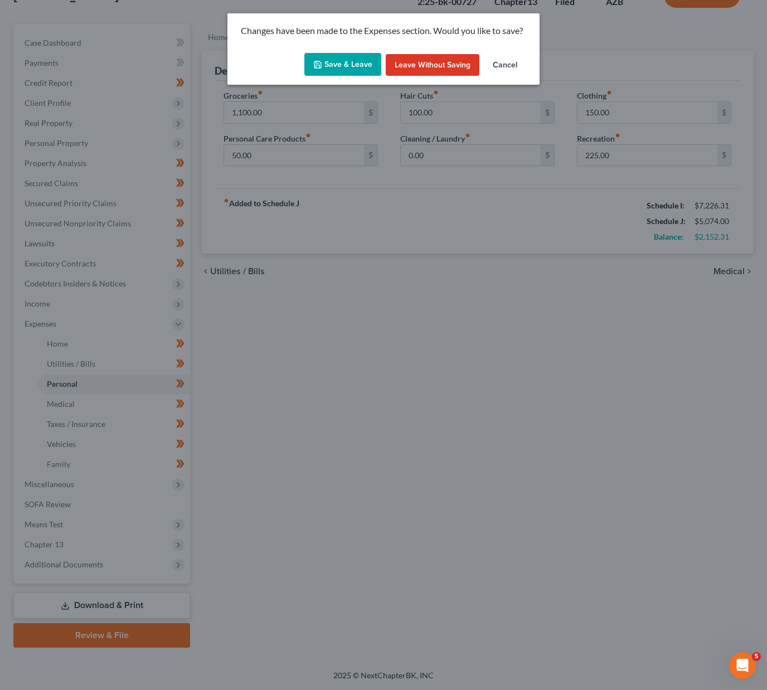
click at [340, 66] on button "Save & Leave" at bounding box center [342, 64] width 77 height 23
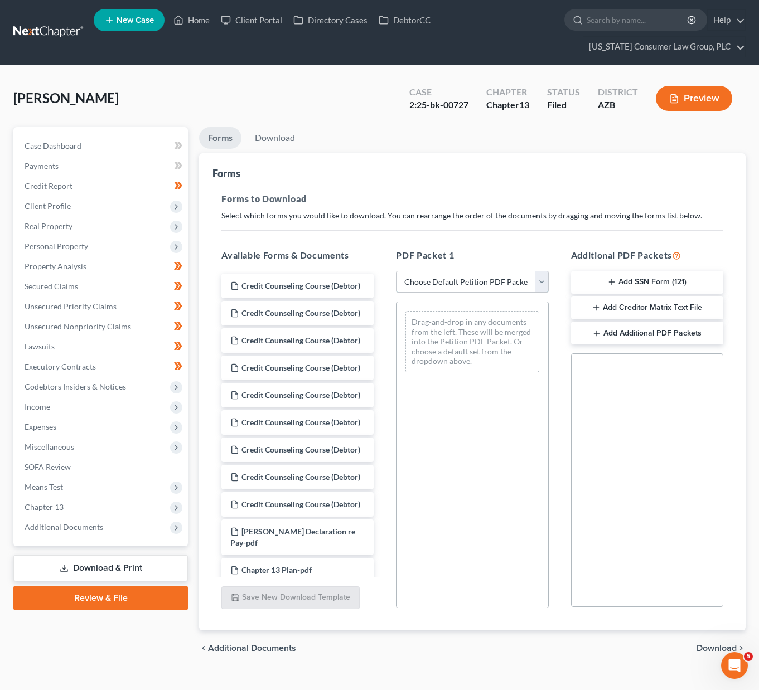
click at [543, 279] on select "Choose Default Petition PDF Packet Complete Bankruptcy Petition (all forms and …" at bounding box center [472, 282] width 152 height 22
select select "2"
click at [396, 271] on select "Choose Default Petition PDF Packet Complete Bankruptcy Petition (all forms and …" at bounding box center [472, 282] width 152 height 22
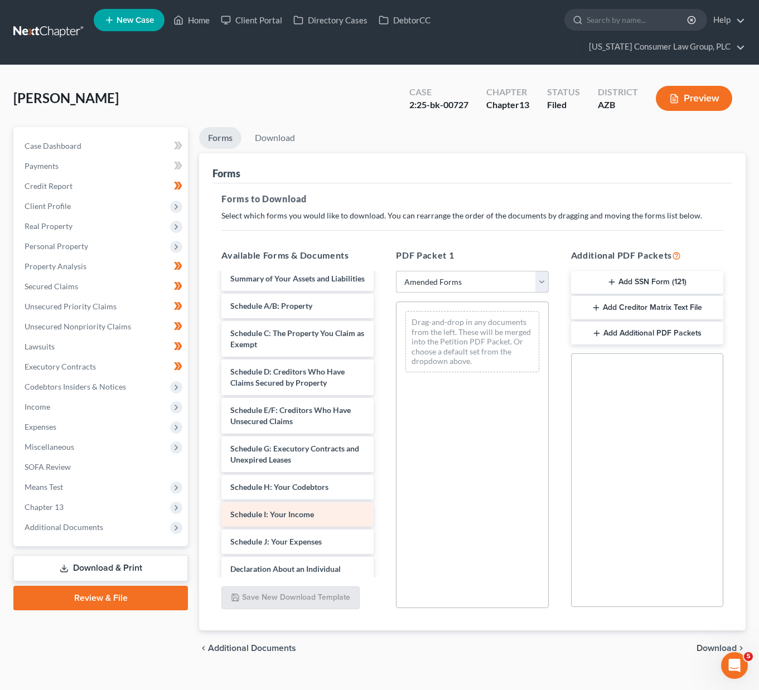
scroll to position [47, 0]
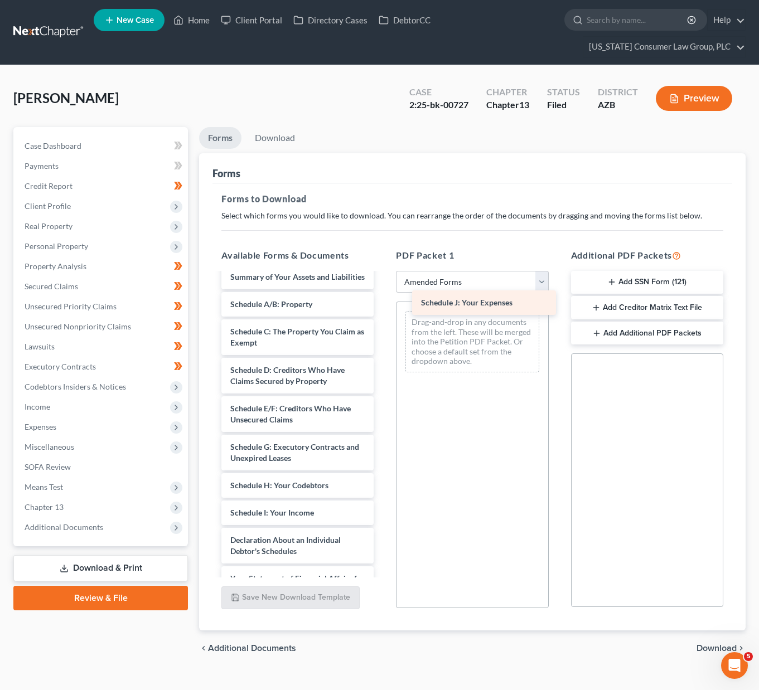
drag, startPoint x: 316, startPoint y: 546, endPoint x: 507, endPoint y: 297, distance: 313.4
click at [382, 297] on div "Schedule J: Your Expenses Voluntary Petition for Individuals Filing for Bankrup…" at bounding box center [297, 518] width 170 height 584
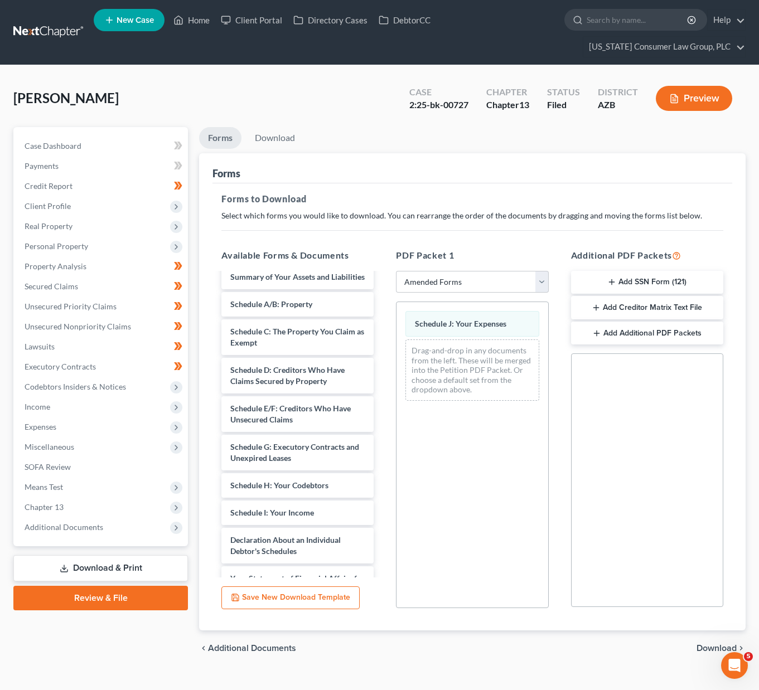
click at [719, 647] on span "Download" at bounding box center [716, 648] width 40 height 9
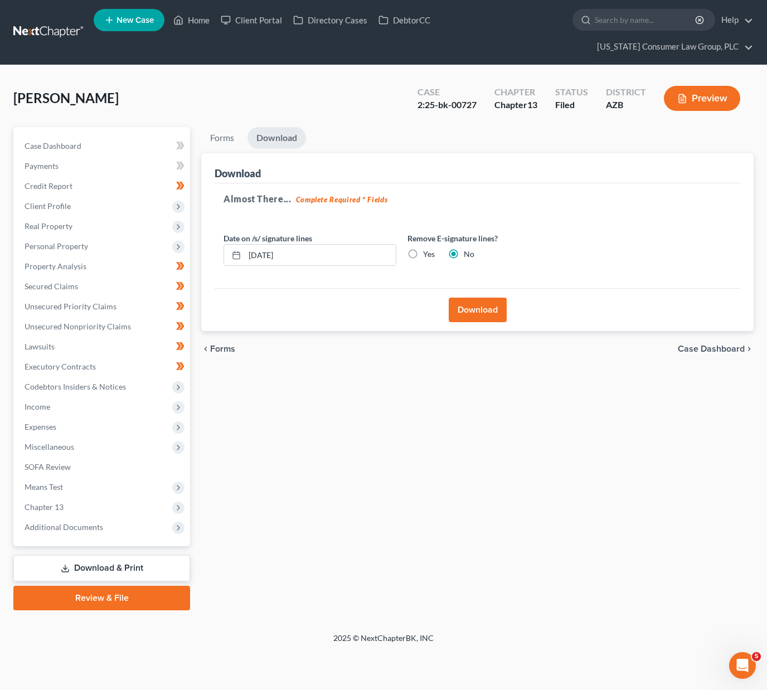
click at [477, 319] on button "Download" at bounding box center [478, 310] width 58 height 25
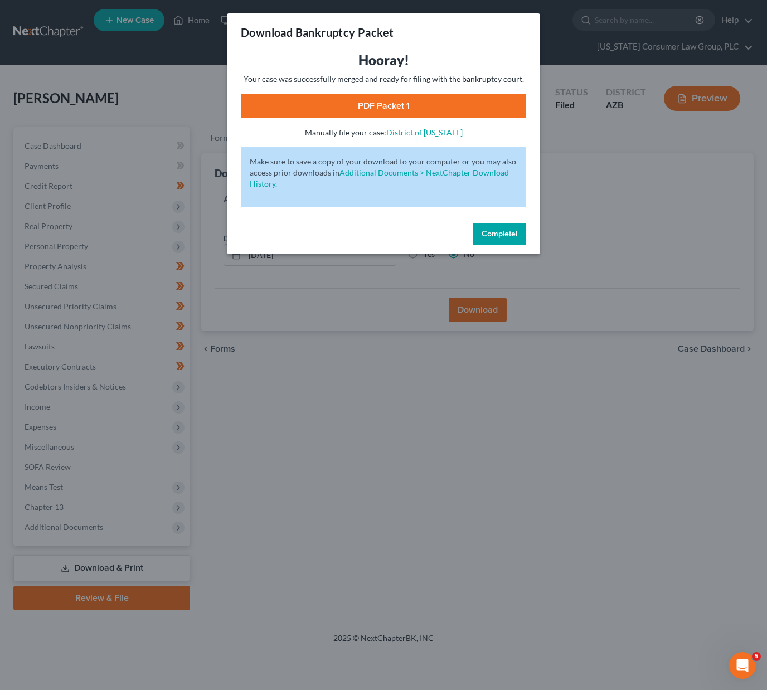
click at [379, 106] on link "PDF Packet 1" at bounding box center [383, 106] width 285 height 25
click at [350, 358] on div "Download Bankruptcy Packet Hooray! Your case was successfully merged and ready …" at bounding box center [383, 345] width 767 height 690
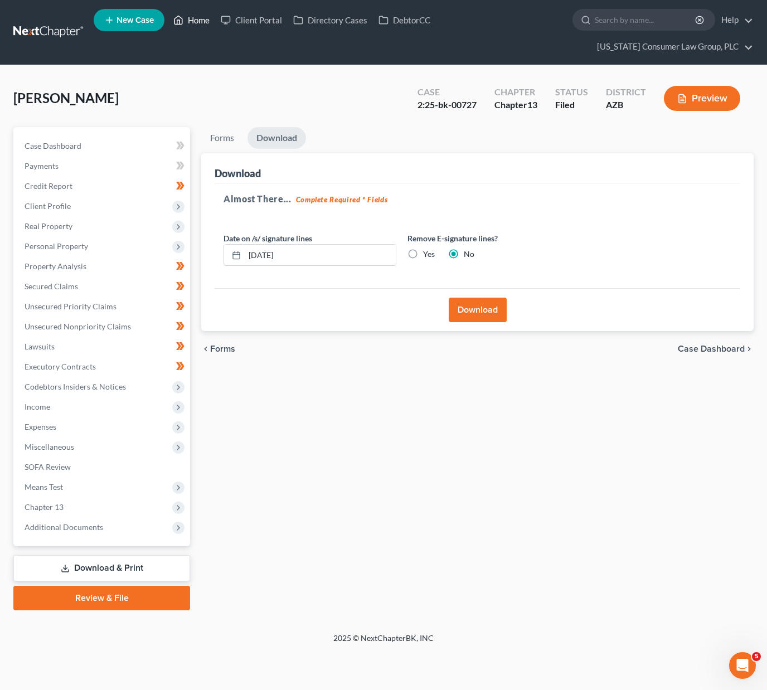
click at [195, 12] on link "Home" at bounding box center [191, 20] width 47 height 20
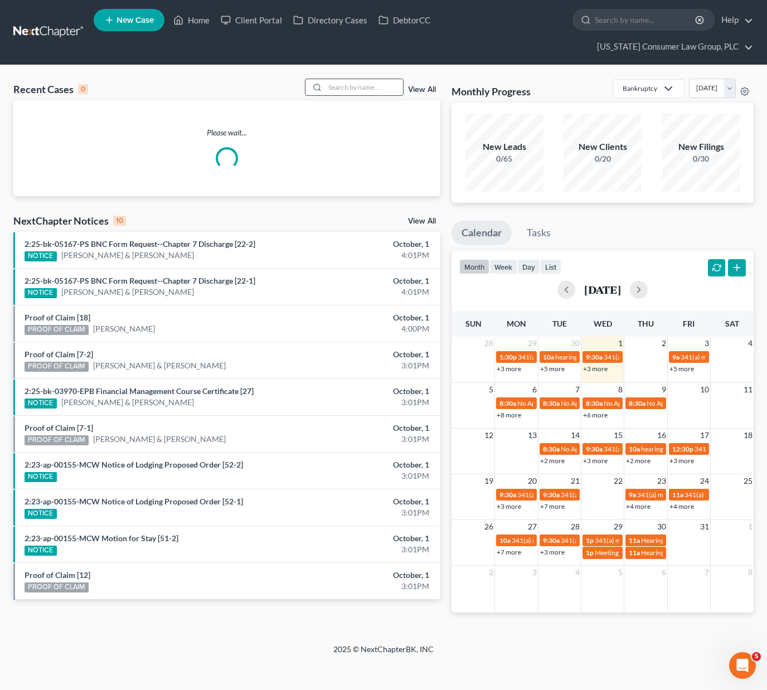
click at [355, 91] on input "search" at bounding box center [364, 87] width 78 height 16
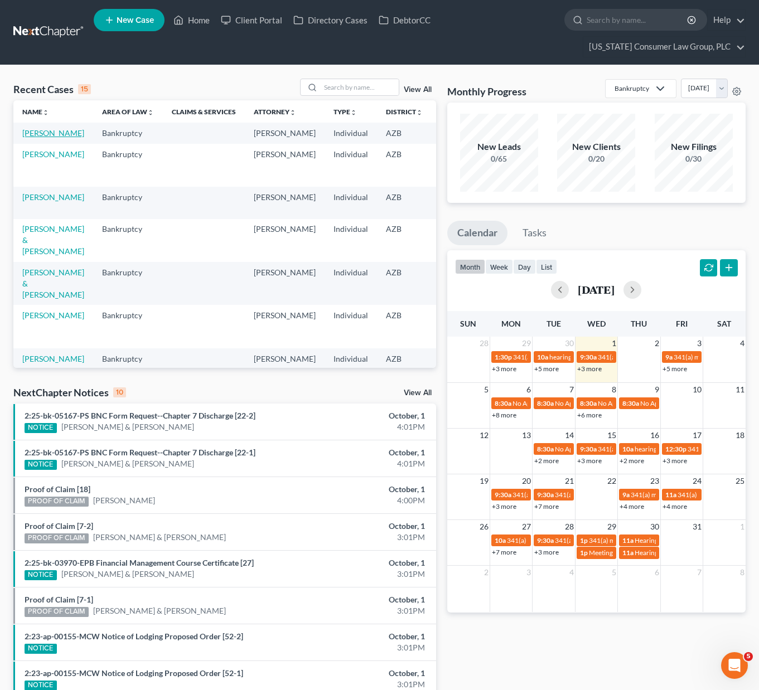
click at [37, 135] on link "[PERSON_NAME]" at bounding box center [53, 132] width 62 height 9
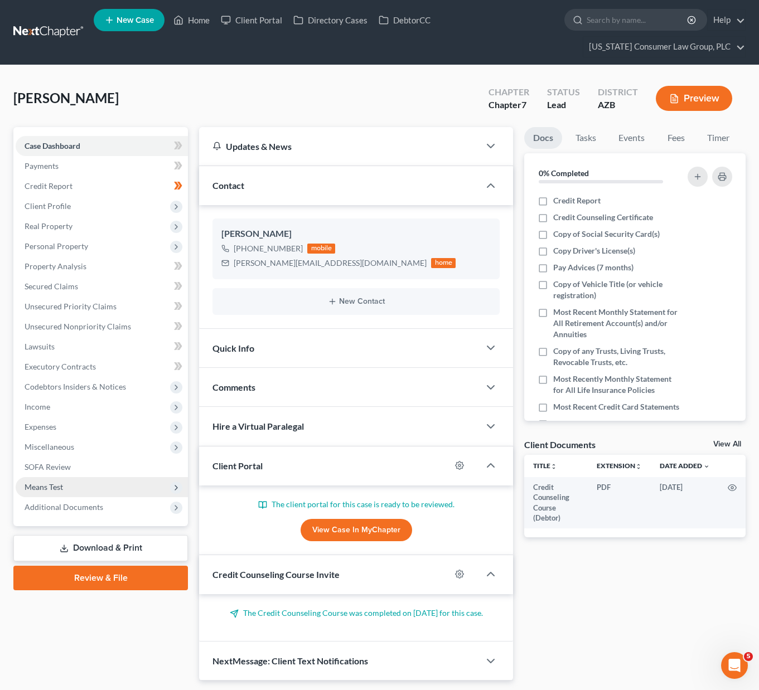
click at [60, 487] on span "Means Test" at bounding box center [44, 486] width 38 height 9
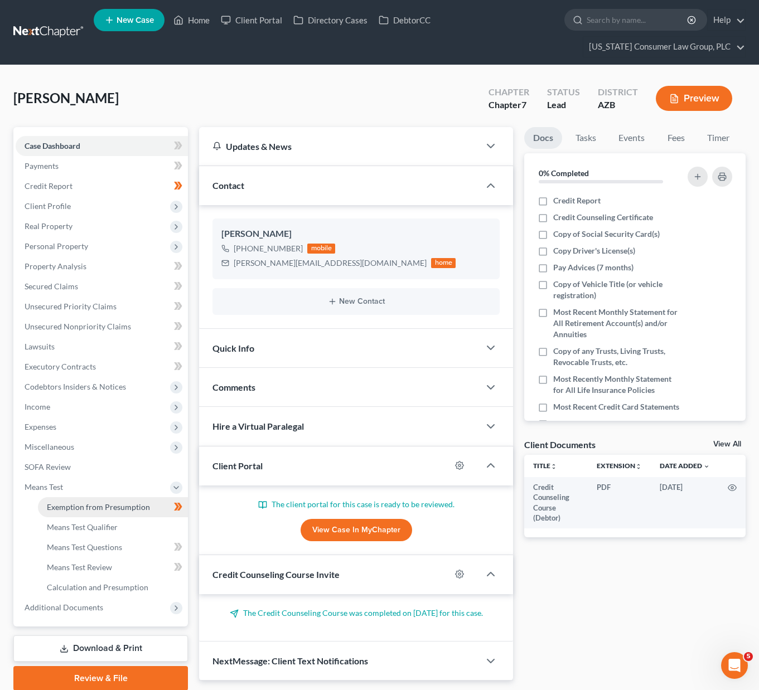
click at [68, 516] on link "Exemption from Presumption" at bounding box center [113, 507] width 150 height 20
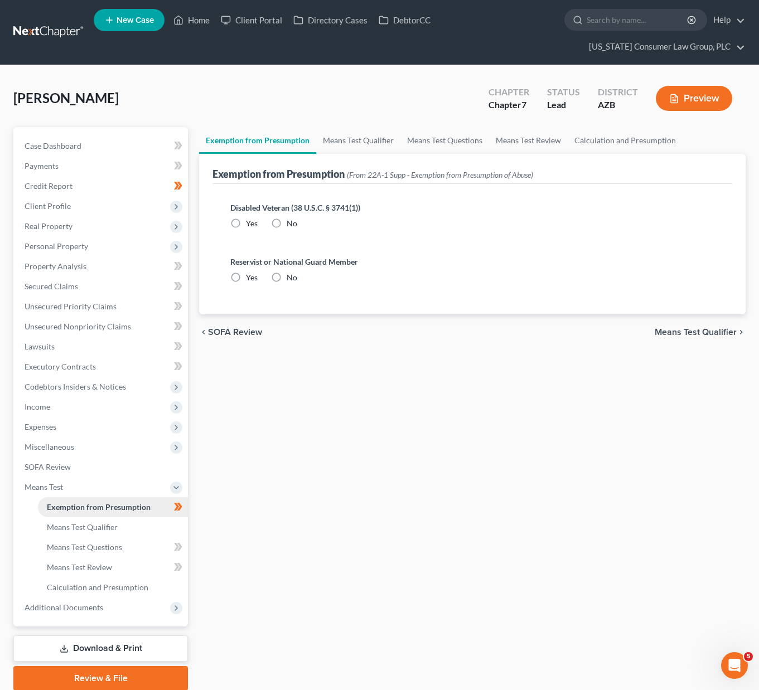
radio input "true"
click at [350, 139] on link "Means Test Qualifier" at bounding box center [358, 140] width 84 height 27
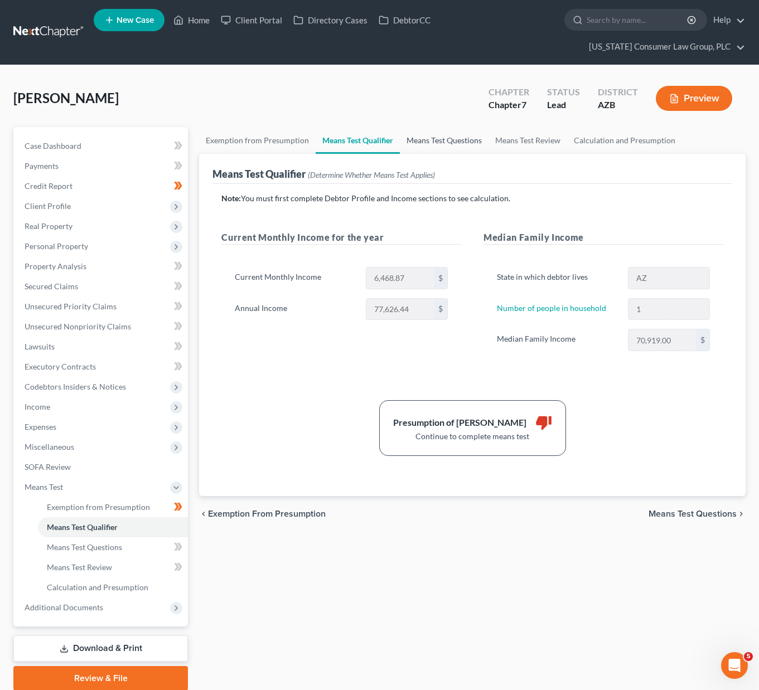
click at [422, 134] on link "Means Test Questions" at bounding box center [444, 140] width 89 height 27
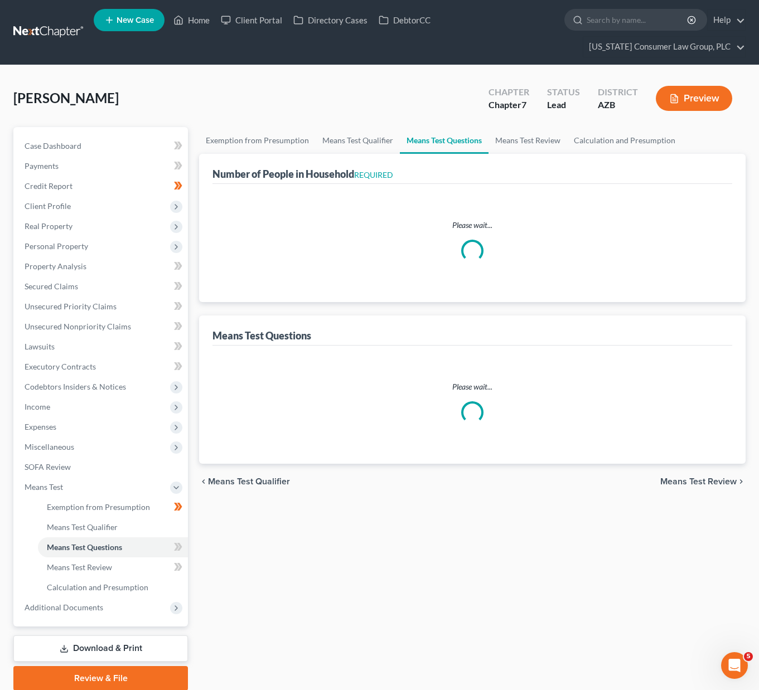
select select "0"
select select "60"
select select "1"
select select "60"
select select "1"
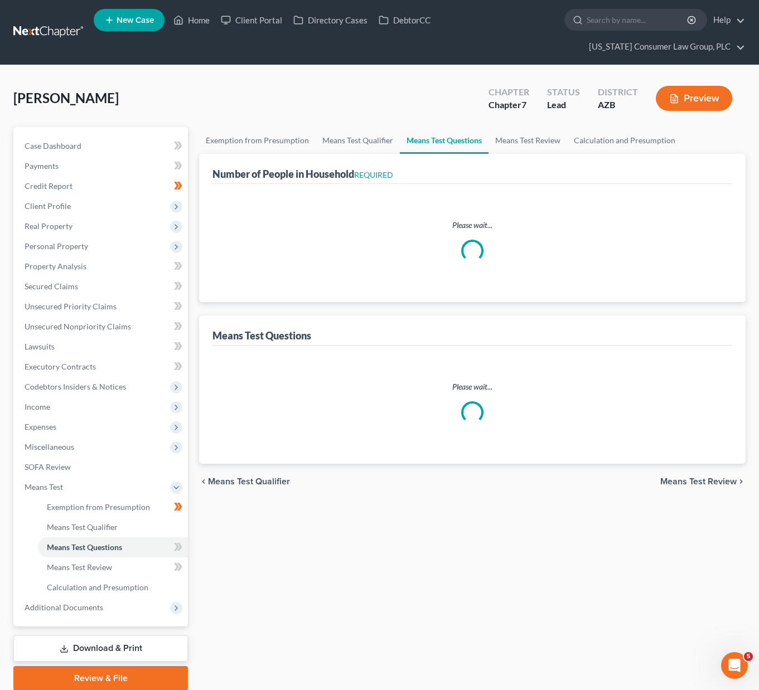
select select "1"
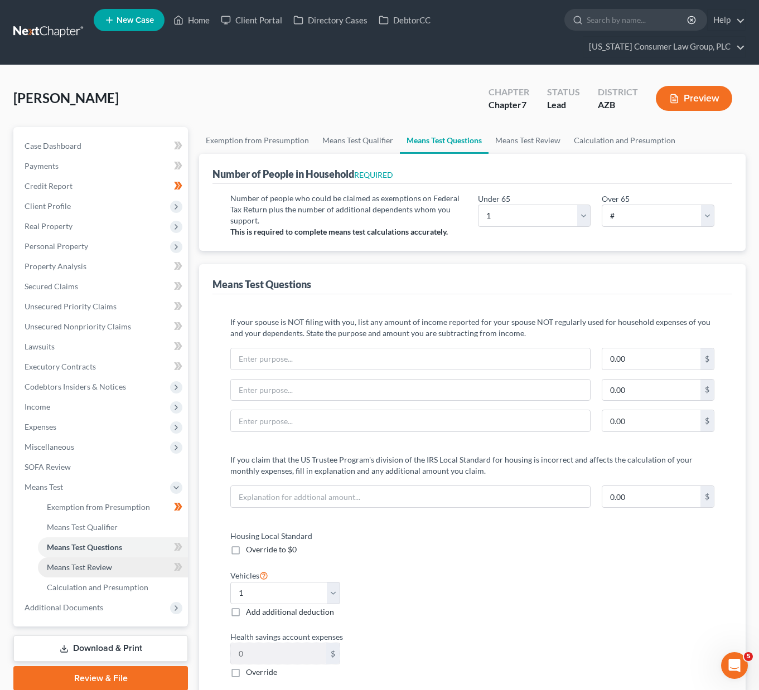
click at [90, 565] on span "Means Test Review" at bounding box center [79, 567] width 65 height 9
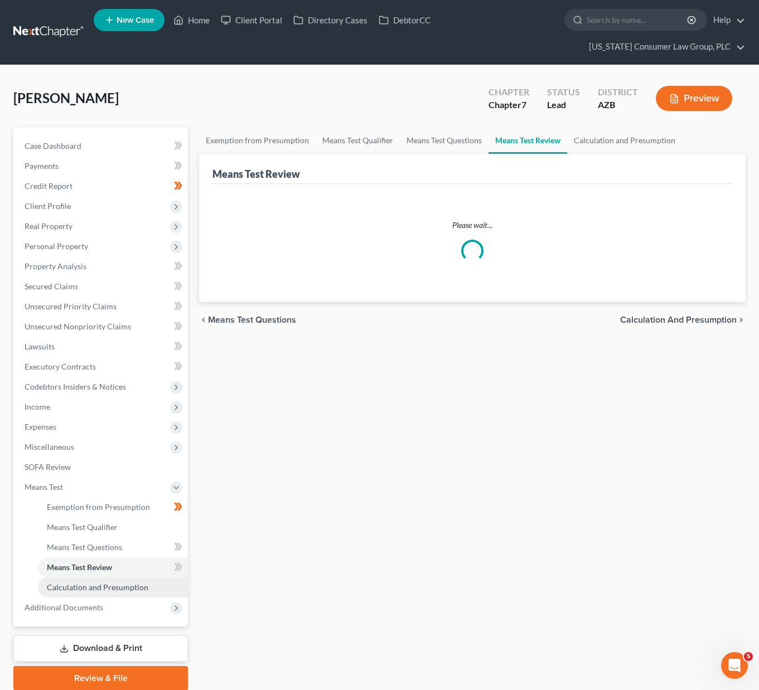
click at [104, 588] on span "Calculation and Presumption" at bounding box center [97, 587] width 101 height 9
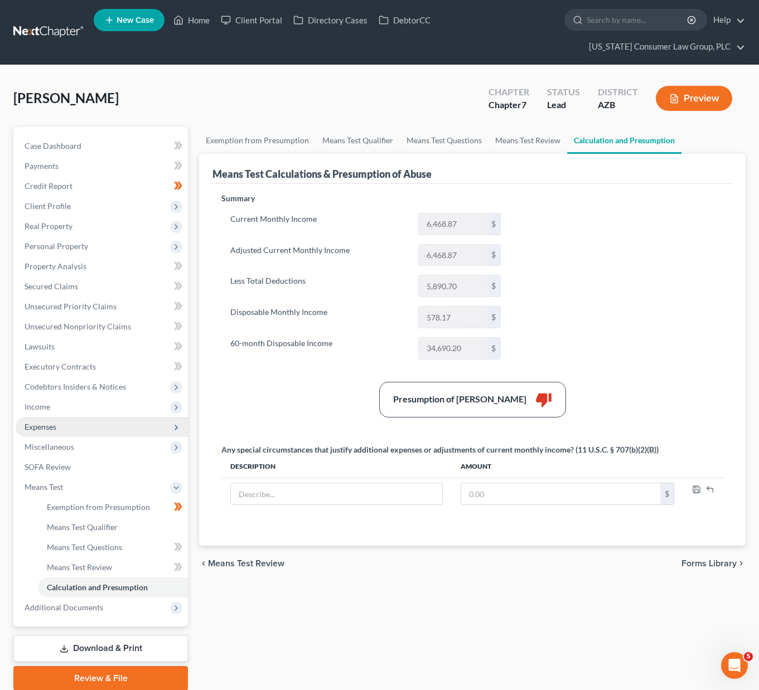
click at [53, 427] on span "Expenses" at bounding box center [41, 426] width 32 height 9
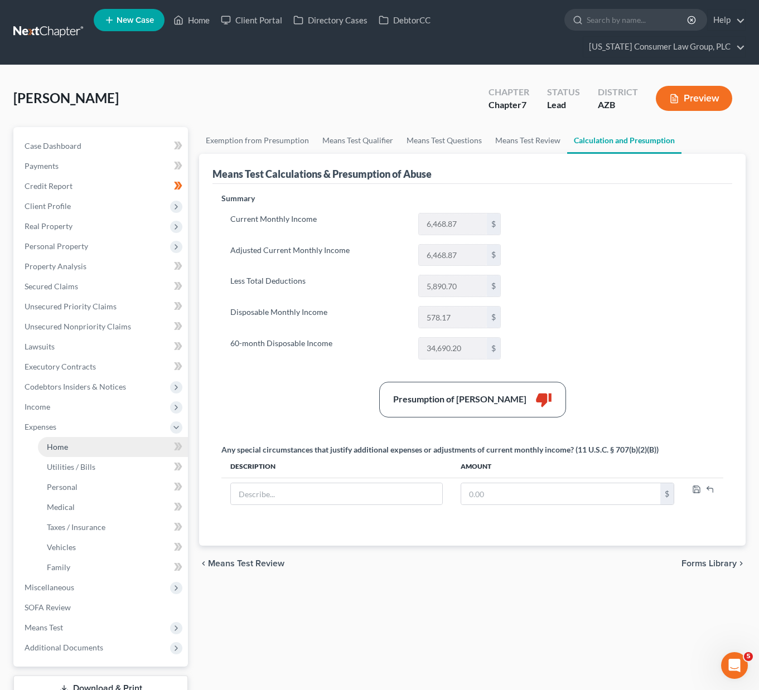
click at [56, 444] on span "Home" at bounding box center [57, 446] width 21 height 9
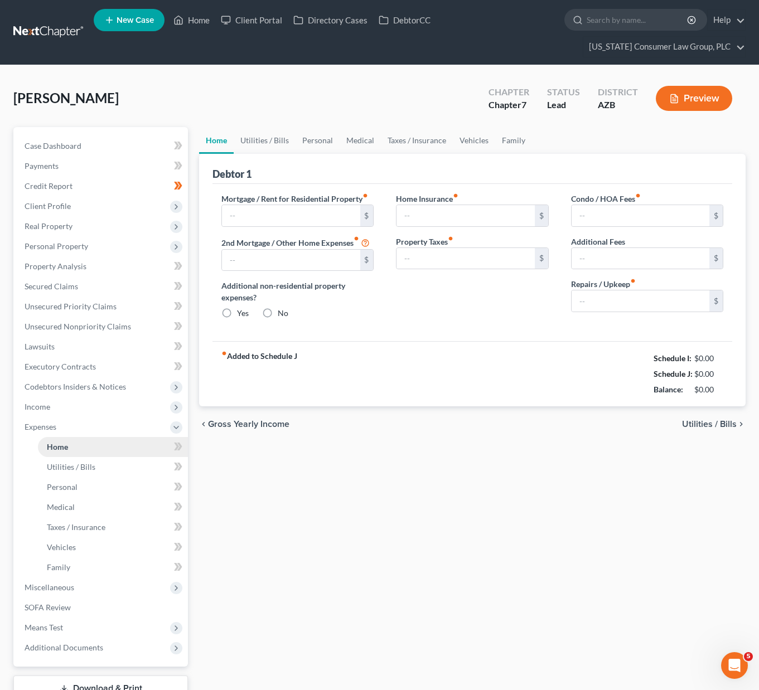
type input "2,598.09"
type input "0.00"
radio input "true"
type input "0.00"
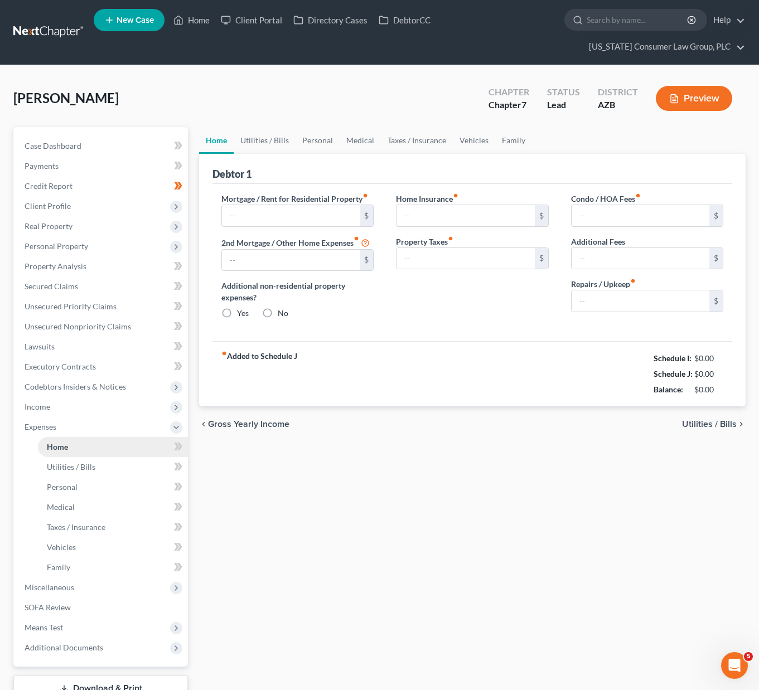
type input "198.00"
type input "0.00"
type input "200.00"
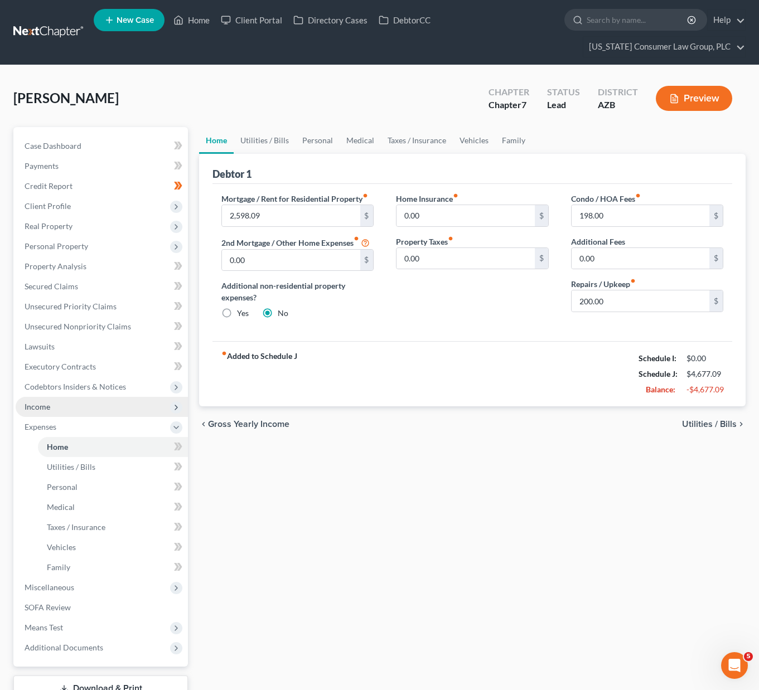
click at [43, 408] on span "Income" at bounding box center [38, 406] width 26 height 9
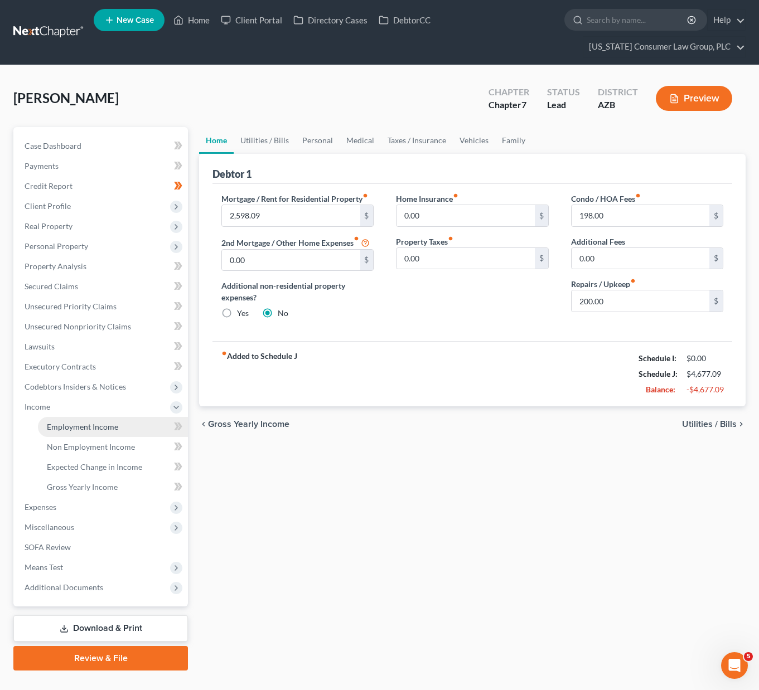
click at [55, 430] on span "Employment Income" at bounding box center [82, 426] width 71 height 9
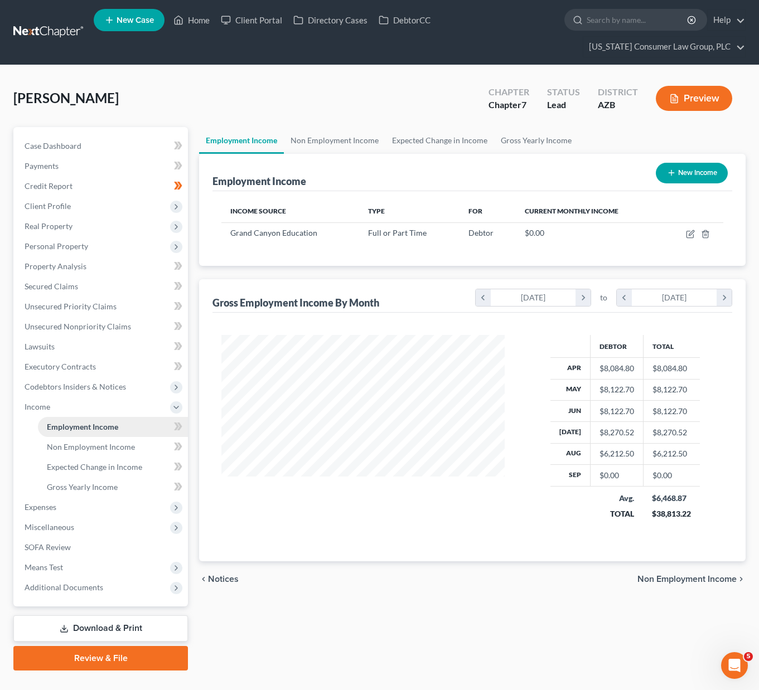
scroll to position [200, 306]
click at [46, 564] on span "Means Test" at bounding box center [44, 567] width 38 height 9
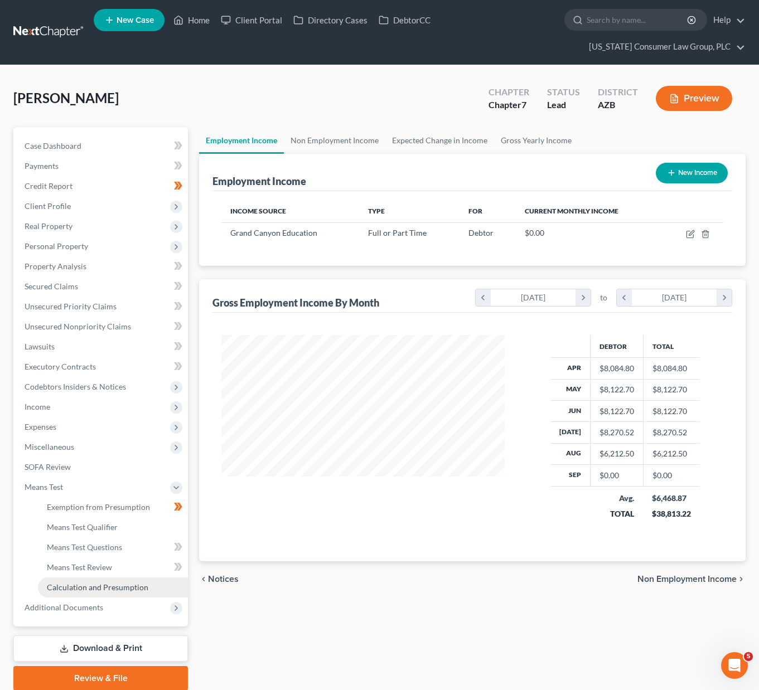
click at [96, 585] on span "Calculation and Presumption" at bounding box center [97, 587] width 101 height 9
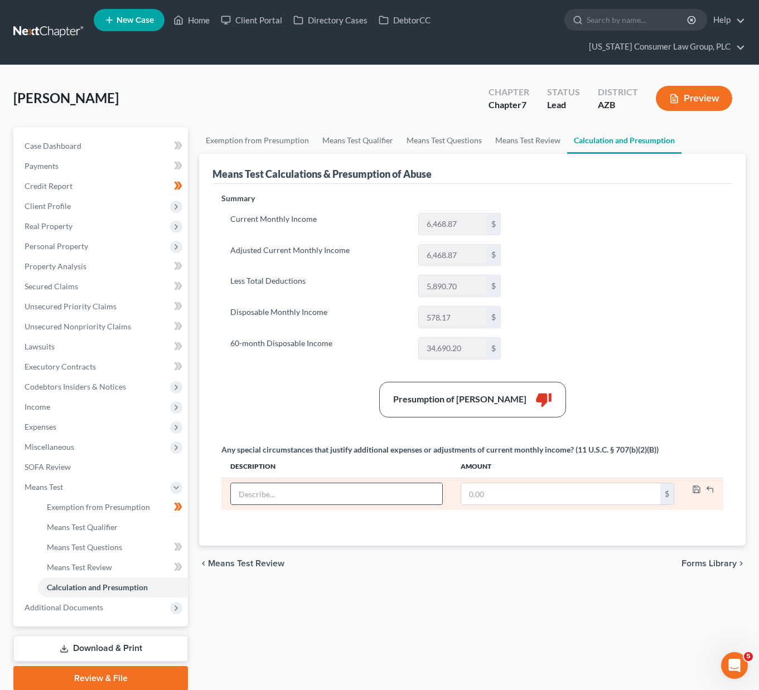
click at [292, 499] on input "text" at bounding box center [336, 493] width 211 height 21
click at [293, 495] on input "text" at bounding box center [336, 493] width 211 height 21
click at [309, 486] on input "Lost job" at bounding box center [336, 493] width 211 height 21
click at [299, 493] on input "Lost job" at bounding box center [336, 493] width 211 height 21
type input "Lost job in August"
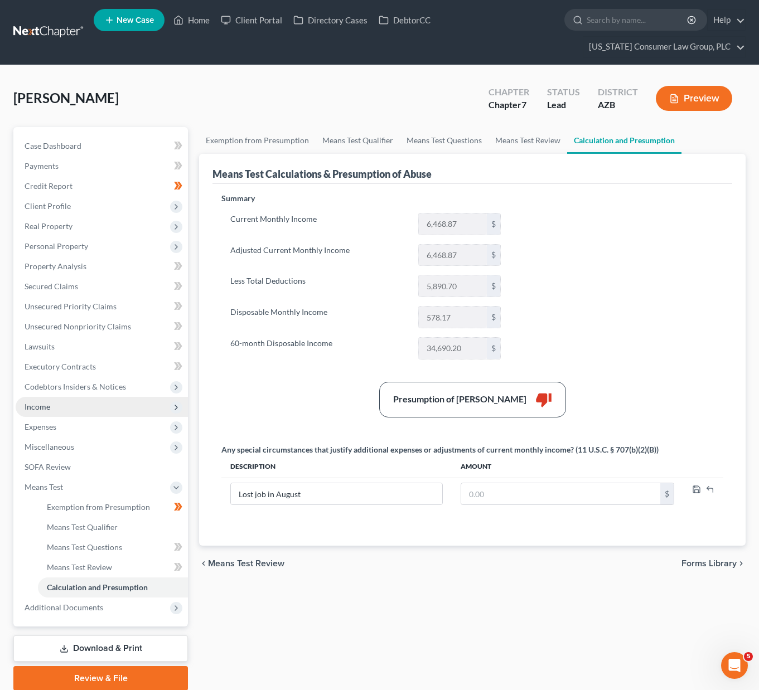
click at [34, 408] on span "Income" at bounding box center [38, 406] width 26 height 9
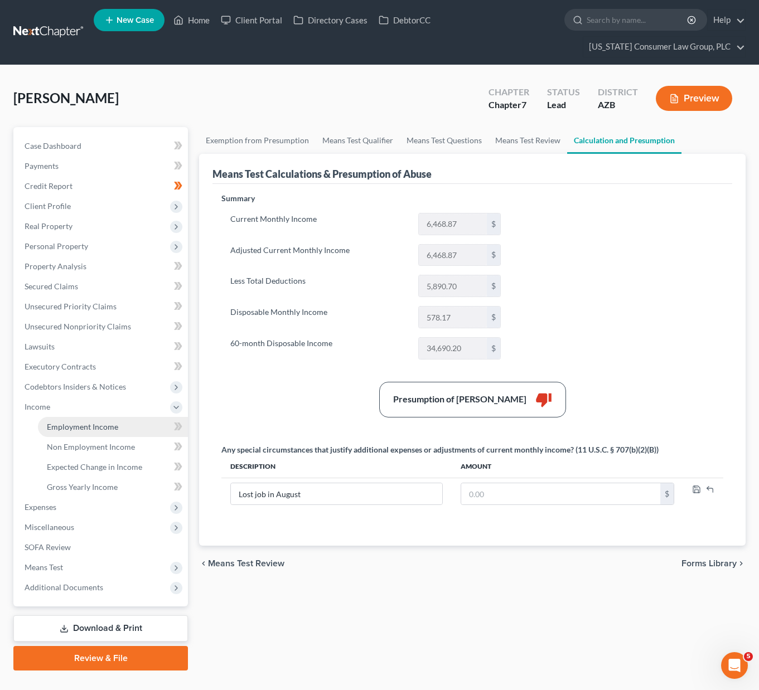
click at [54, 429] on span "Employment Income" at bounding box center [82, 426] width 71 height 9
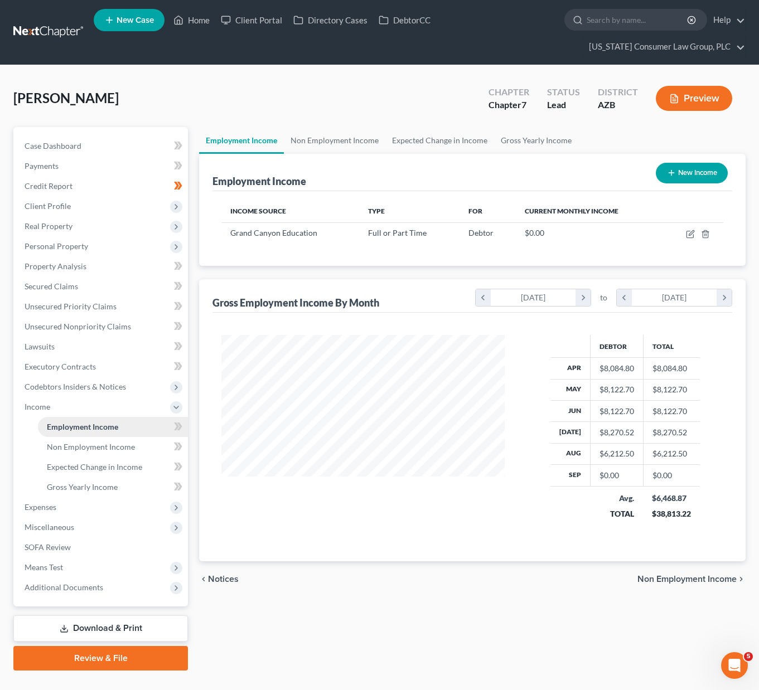
scroll to position [200, 306]
click at [69, 570] on span "Means Test" at bounding box center [102, 568] width 172 height 20
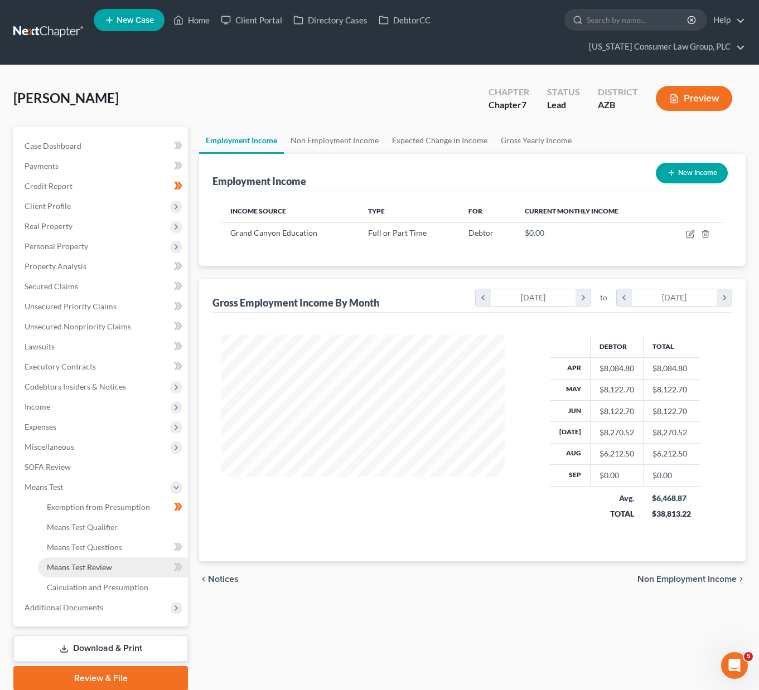
click at [71, 570] on span "Means Test Review" at bounding box center [79, 567] width 65 height 9
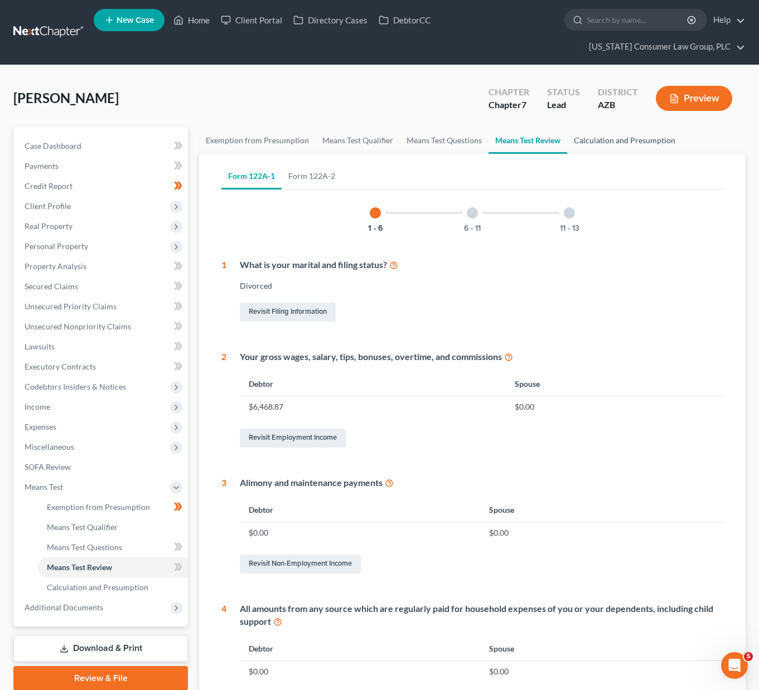
click at [628, 139] on link "Calculation and Presumption" at bounding box center [624, 140] width 115 height 27
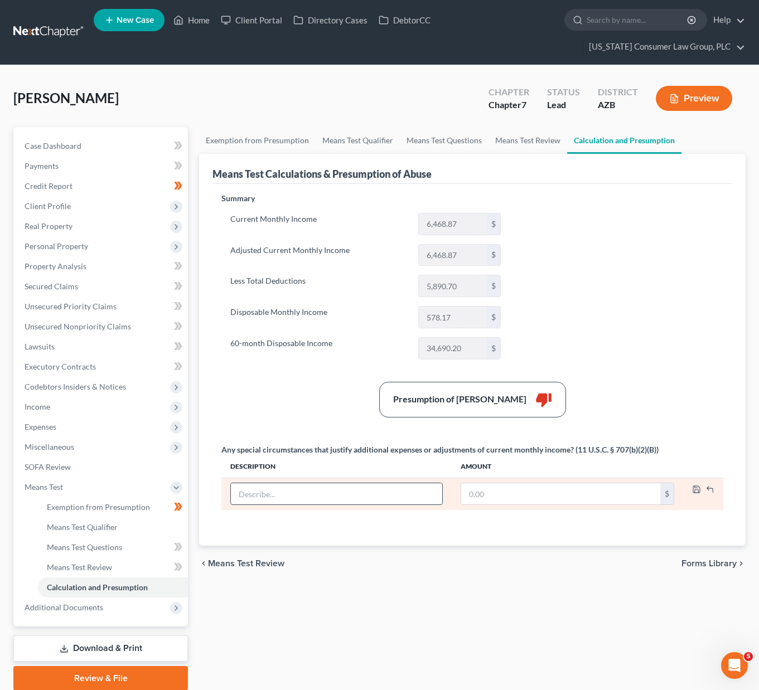
click at [264, 488] on input "text" at bounding box center [336, 493] width 211 height 21
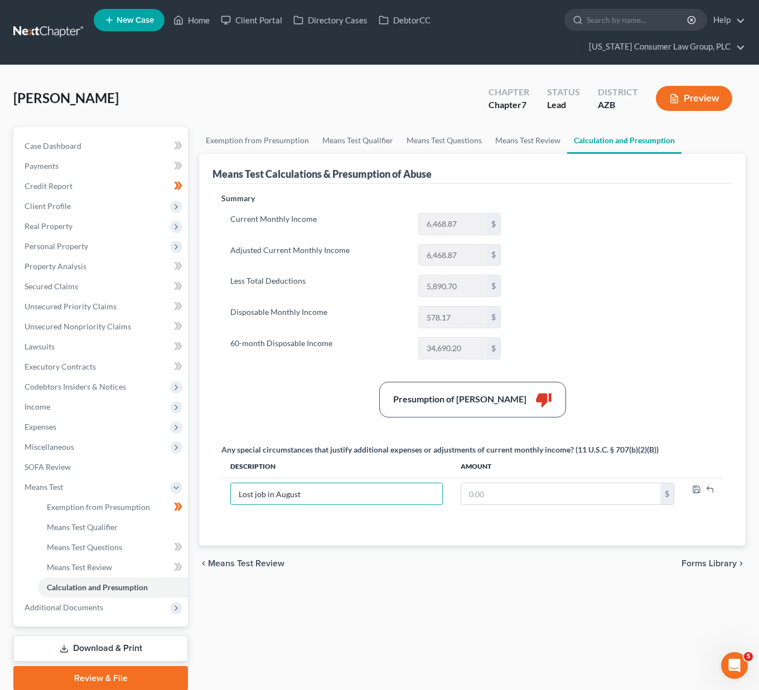
type input "Lost job in August"
type input "8,084.00"
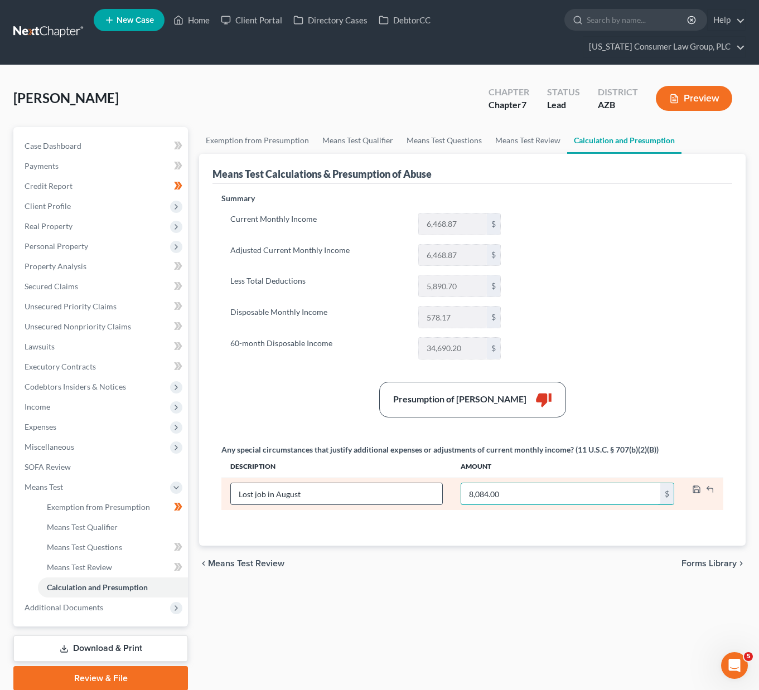
drag, startPoint x: 522, startPoint y: 496, endPoint x: 435, endPoint y: 494, distance: 86.5
click at [435, 494] on tr "Lost job in August 8,084.00 $" at bounding box center [472, 494] width 502 height 32
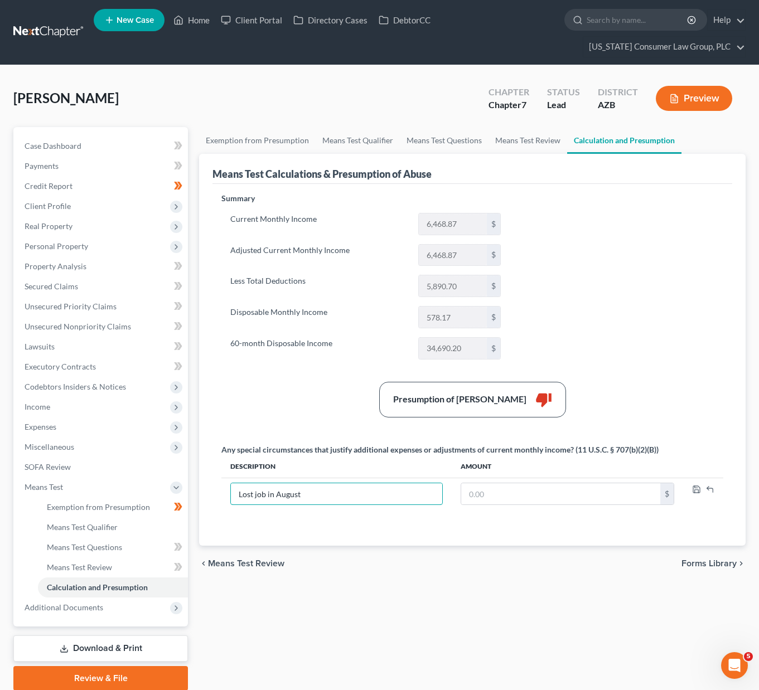
drag, startPoint x: 323, startPoint y: 493, endPoint x: 204, endPoint y: 488, distance: 120.0
click at [204, 488] on div "Means Test Calculations & Presumption of Abuse Summary Current Monthly Income 6…" at bounding box center [472, 350] width 546 height 392
click at [515, 140] on link "Means Test Review" at bounding box center [527, 140] width 79 height 27
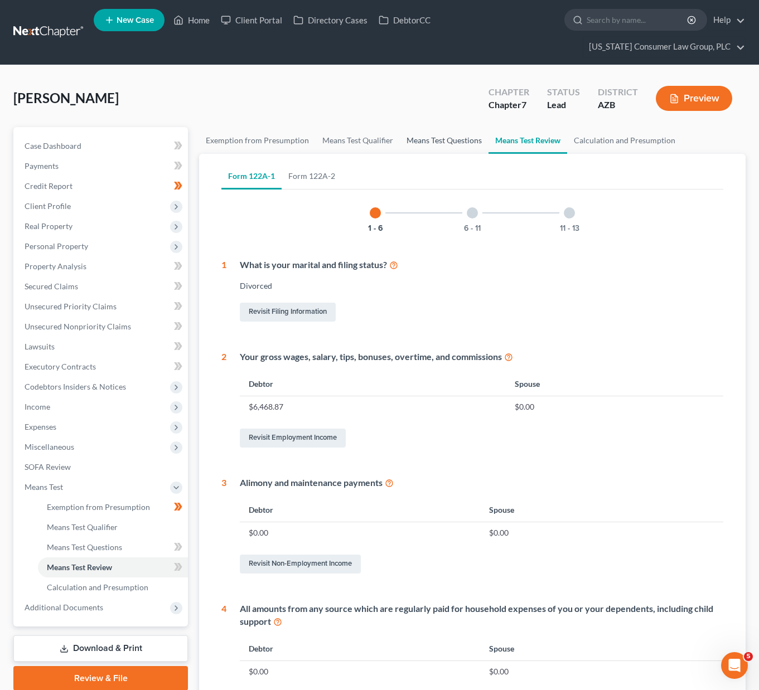
click at [430, 138] on link "Means Test Questions" at bounding box center [444, 140] width 89 height 27
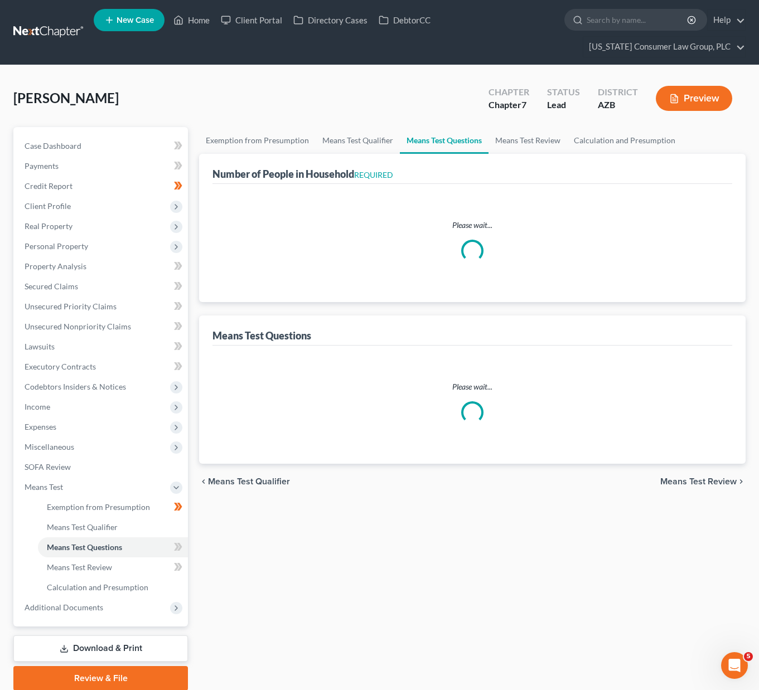
select select "0"
select select "60"
select select "1"
select select "60"
select select "1"
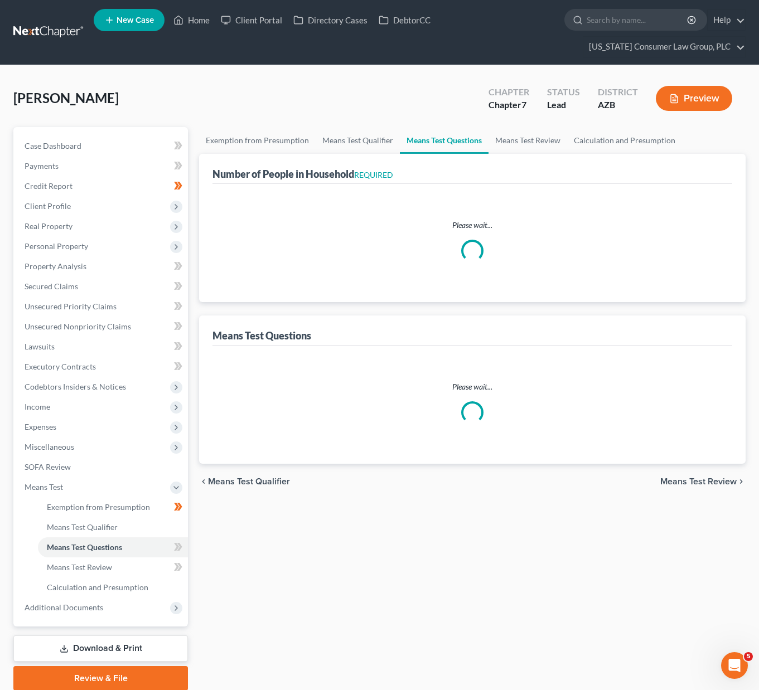
select select "1"
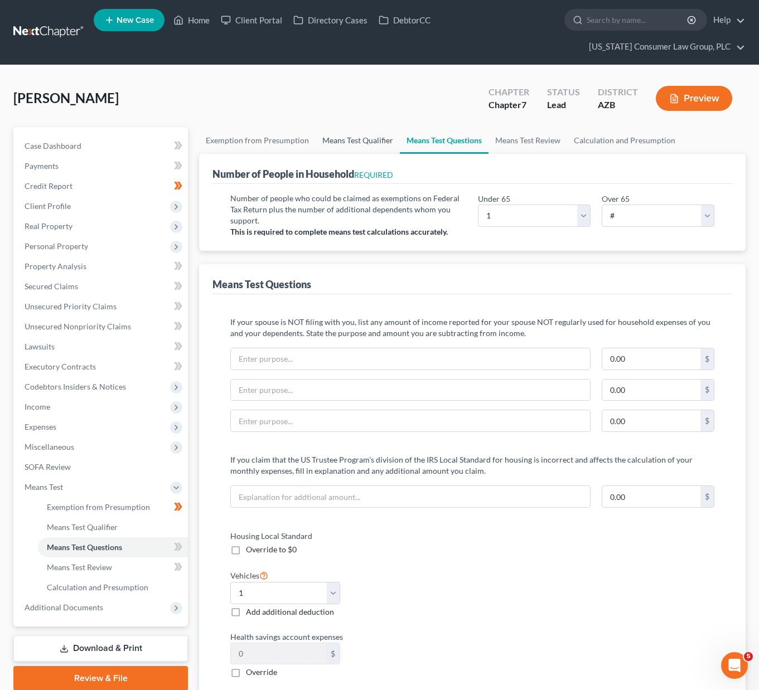
click at [353, 144] on link "Means Test Qualifier" at bounding box center [358, 140] width 84 height 27
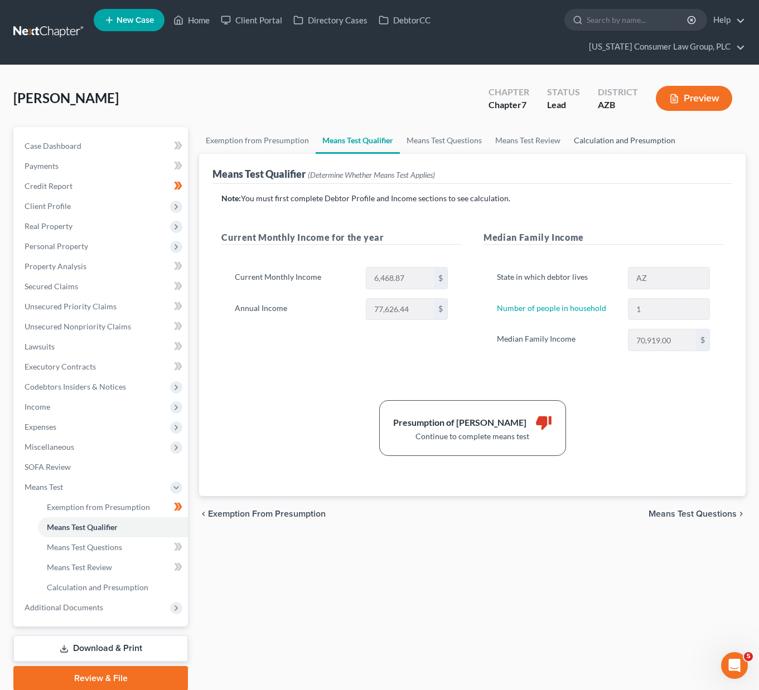
click at [644, 134] on link "Calculation and Presumption" at bounding box center [624, 140] width 115 height 27
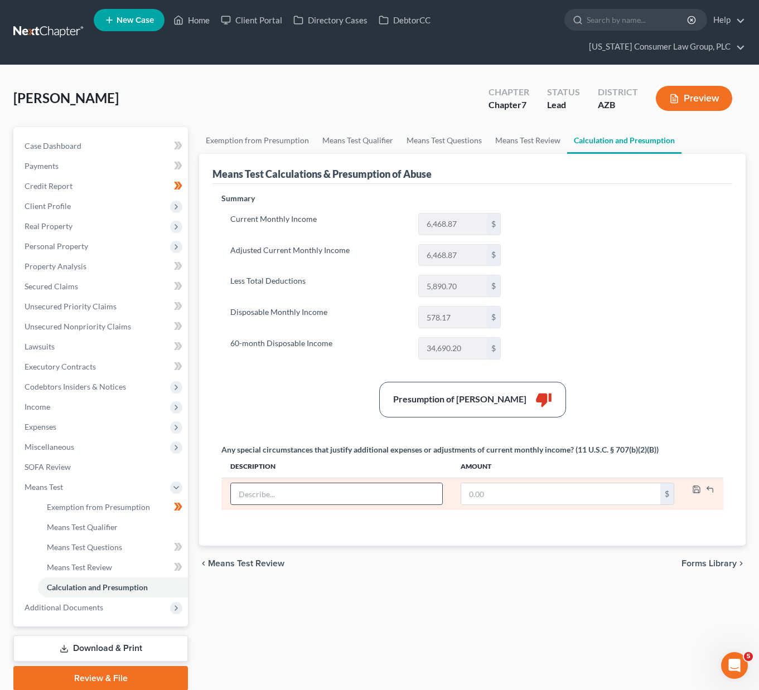
click at [323, 495] on input "text" at bounding box center [336, 493] width 211 height 21
click at [695, 490] on icon "button" at bounding box center [696, 489] width 9 height 9
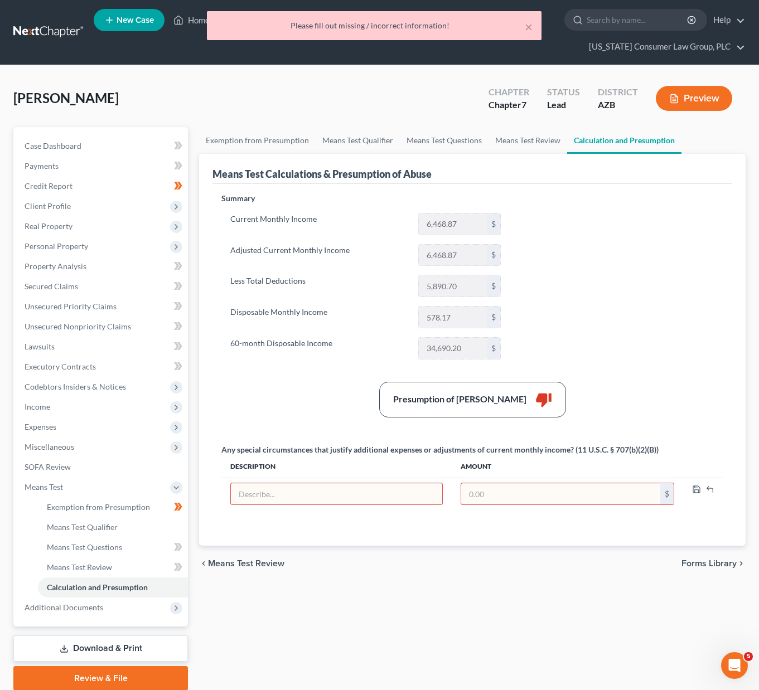
click at [706, 393] on div "Presumption of Abuse Arises thumb_down" at bounding box center [472, 400] width 513 height 36
click at [635, 305] on div "Summary Current Monthly Income 6,468.87 $ Adjusted Current Monthly Income 6,468…" at bounding box center [472, 363] width 513 height 340
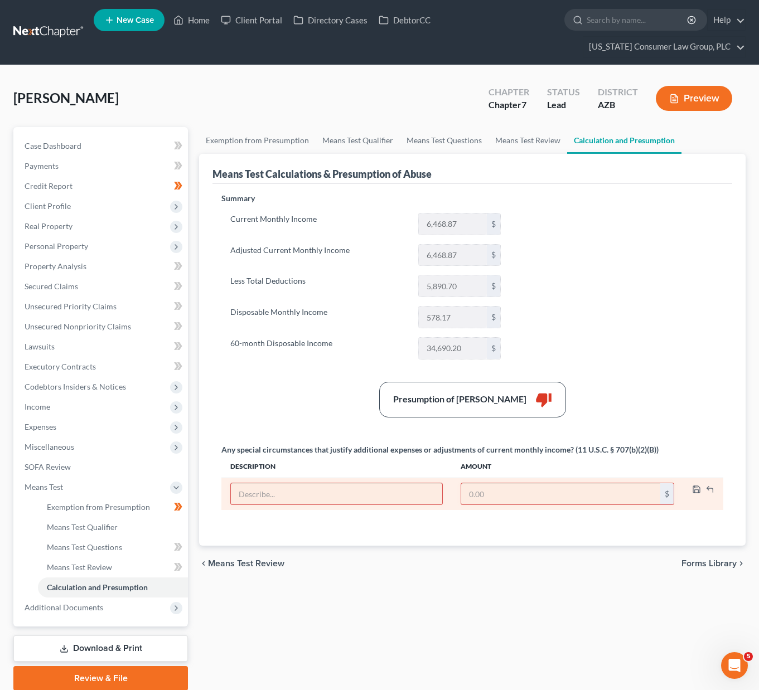
click at [258, 492] on input "text" at bounding box center [336, 493] width 211 height 21
type input "Lost job in August"
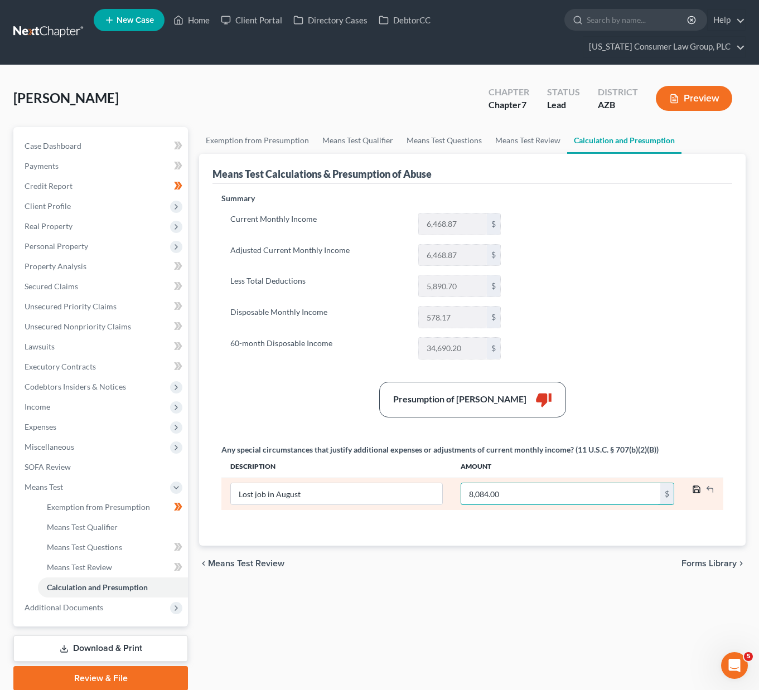
type input "8,084.00"
click at [693, 492] on icon "button" at bounding box center [696, 489] width 7 height 7
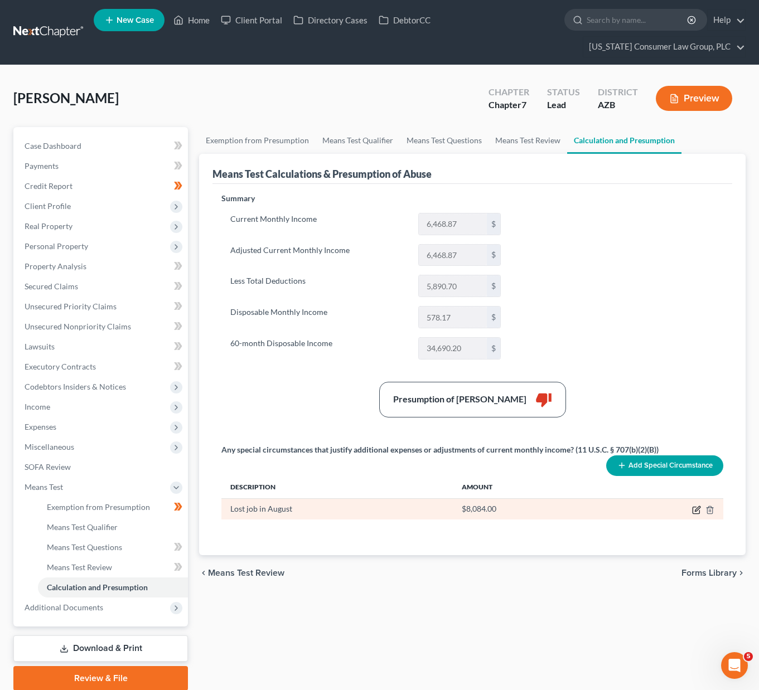
click at [699, 507] on icon "button" at bounding box center [697, 508] width 5 height 5
type input "Lost job in August"
type input "8,084.00"
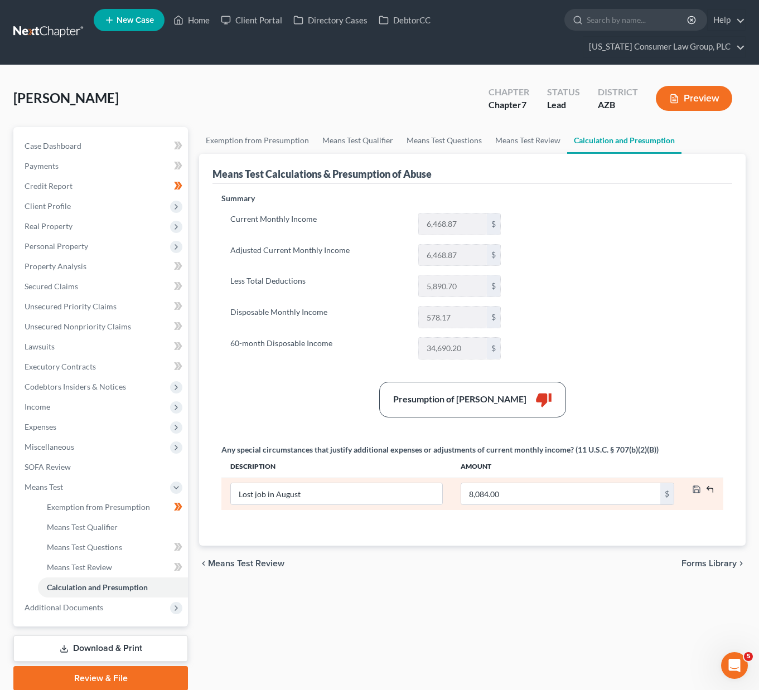
click at [709, 487] on icon "button" at bounding box center [709, 489] width 9 height 9
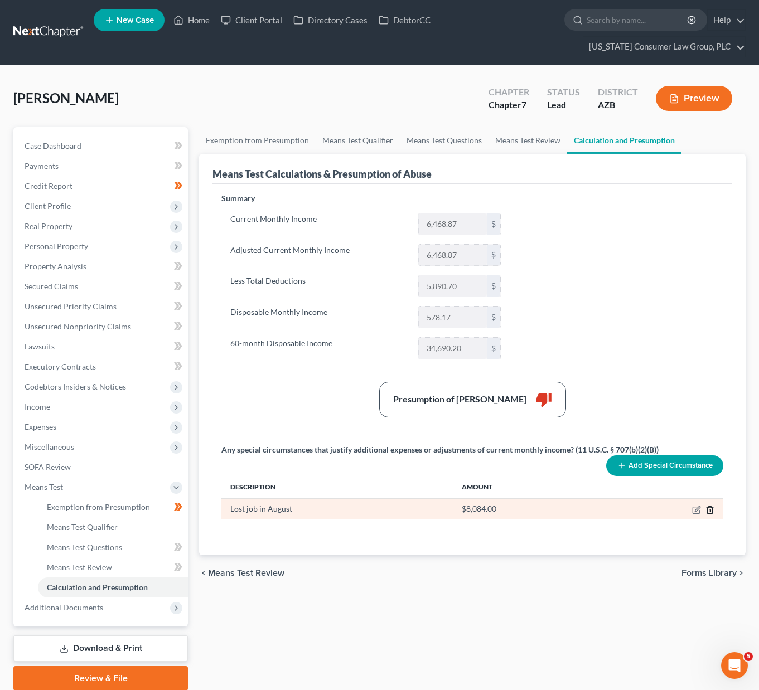
click at [707, 506] on icon "button" at bounding box center [709, 510] width 9 height 9
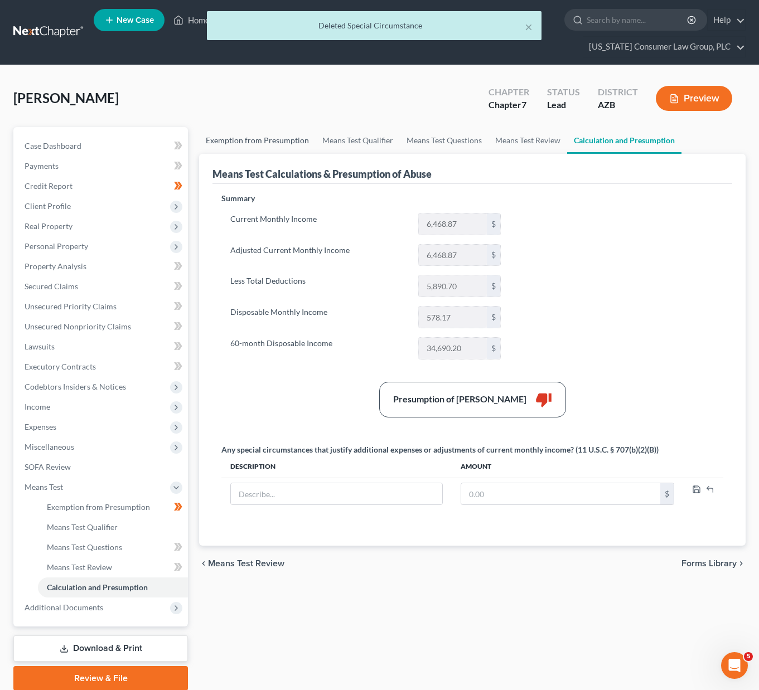
click at [236, 134] on link "Exemption from Presumption" at bounding box center [257, 140] width 117 height 27
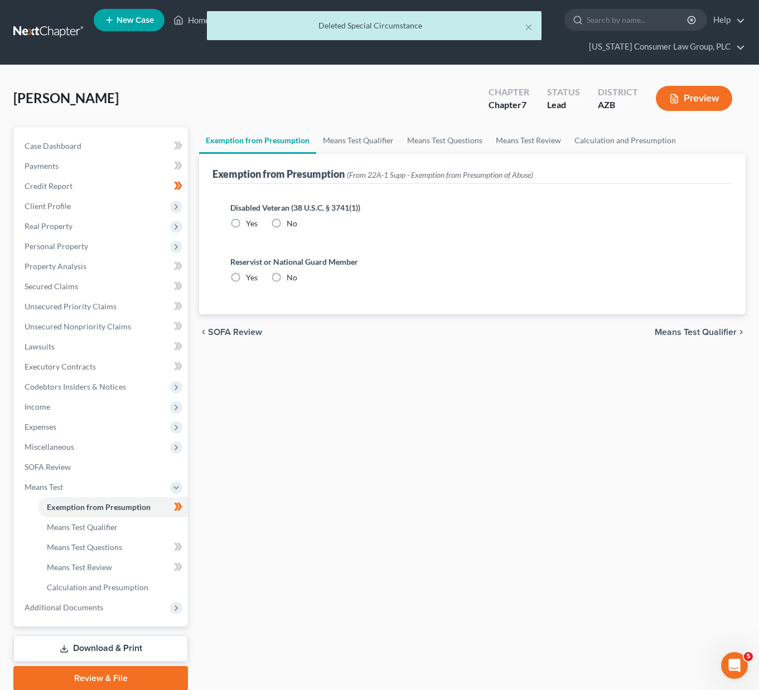
radio input "true"
click at [364, 140] on link "Means Test Qualifier" at bounding box center [358, 140] width 84 height 27
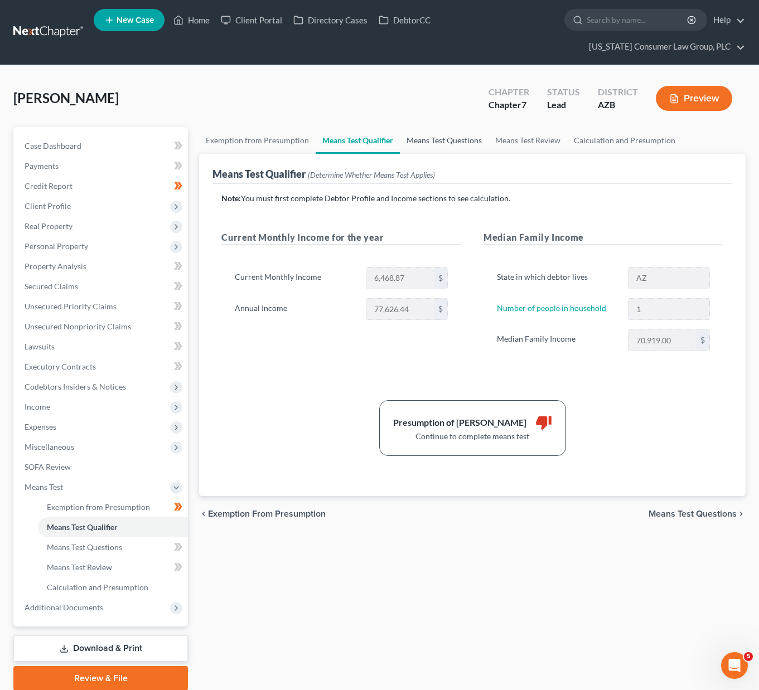
click at [429, 143] on link "Means Test Questions" at bounding box center [444, 140] width 89 height 27
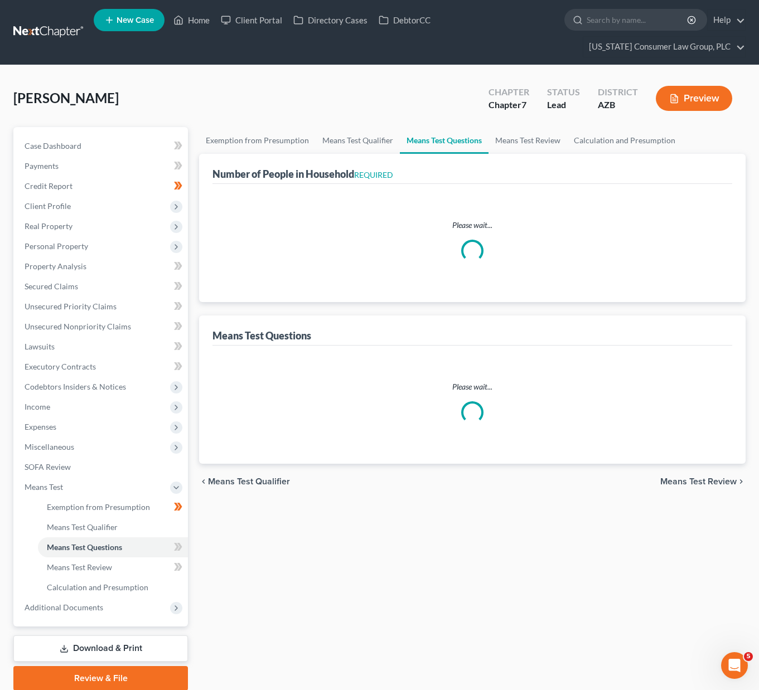
select select "0"
select select "60"
select select "1"
select select "60"
select select "1"
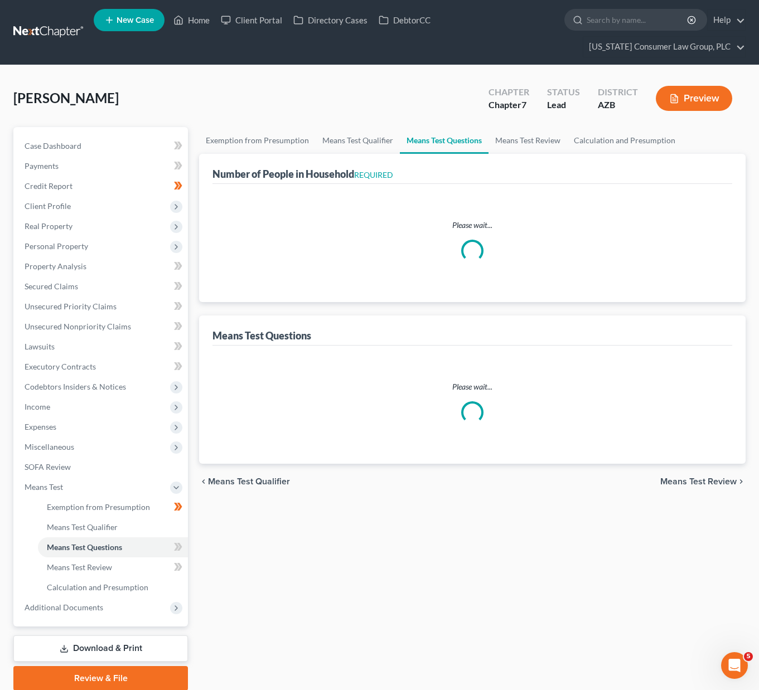
select select "1"
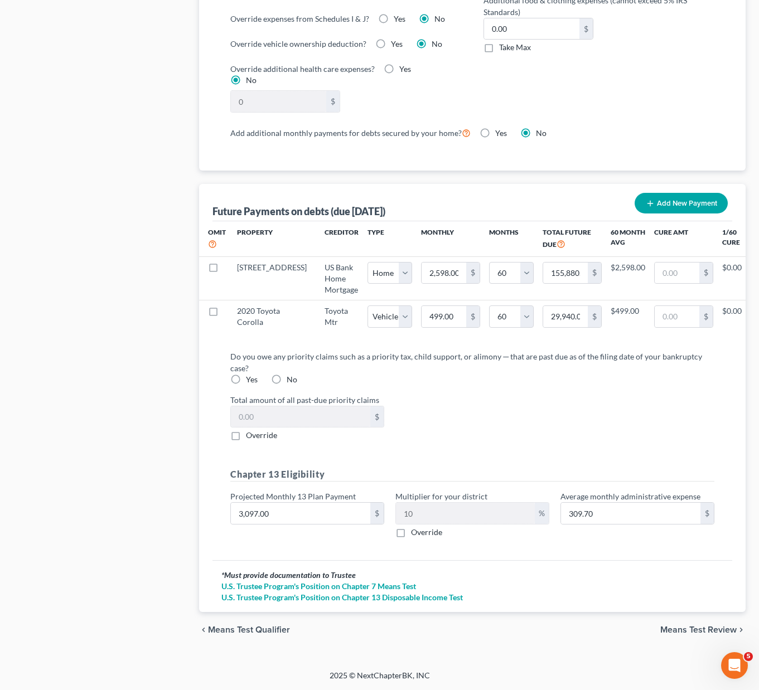
scroll to position [1011, 0]
click at [694, 630] on span "Means Test Review" at bounding box center [698, 630] width 76 height 9
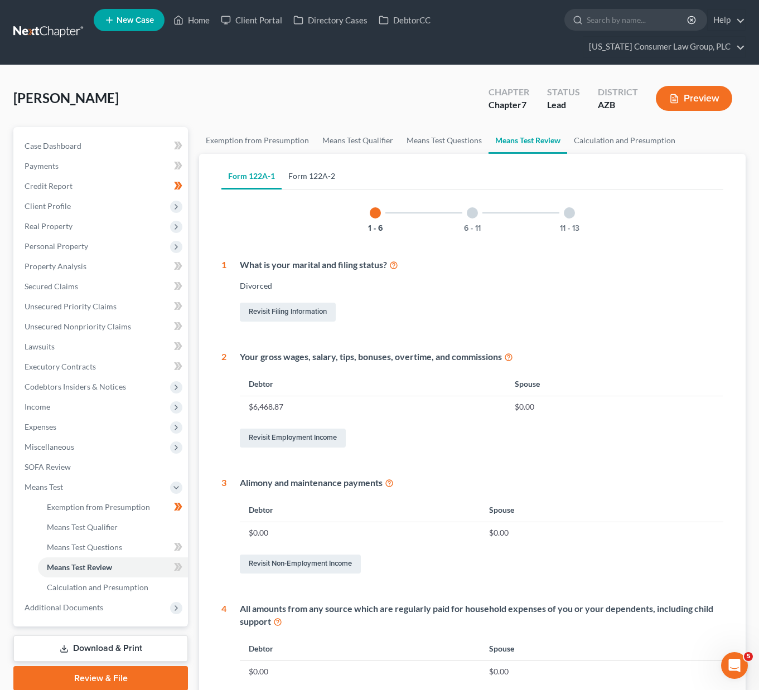
click at [295, 172] on link "Form 122A-2" at bounding box center [312, 176] width 60 height 27
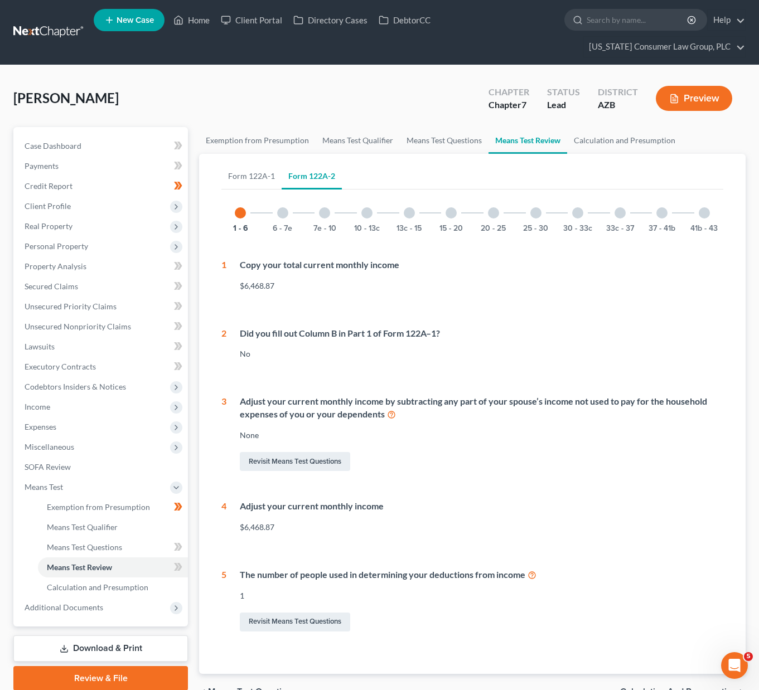
click at [705, 211] on div at bounding box center [704, 212] width 11 height 11
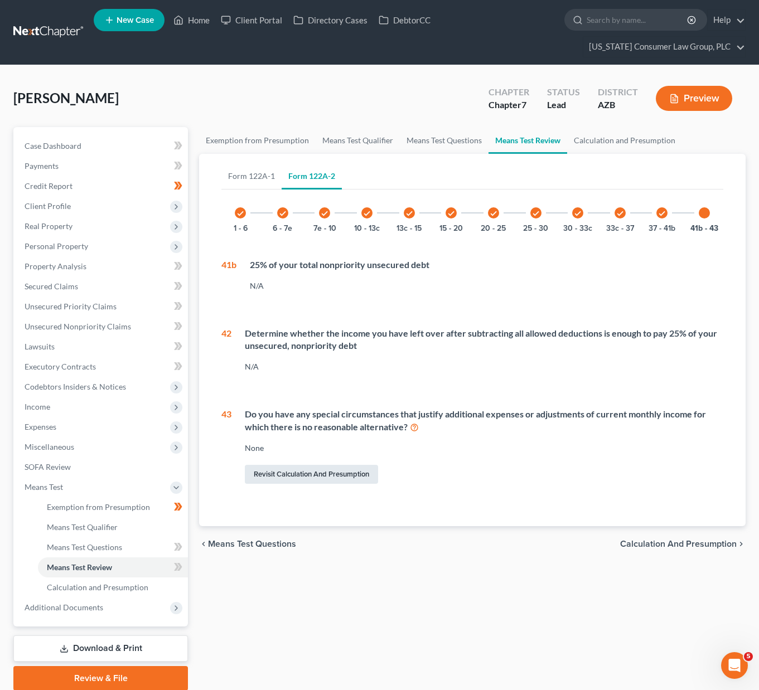
click at [335, 469] on link "Revisit Calculation and Presumption" at bounding box center [311, 474] width 133 height 19
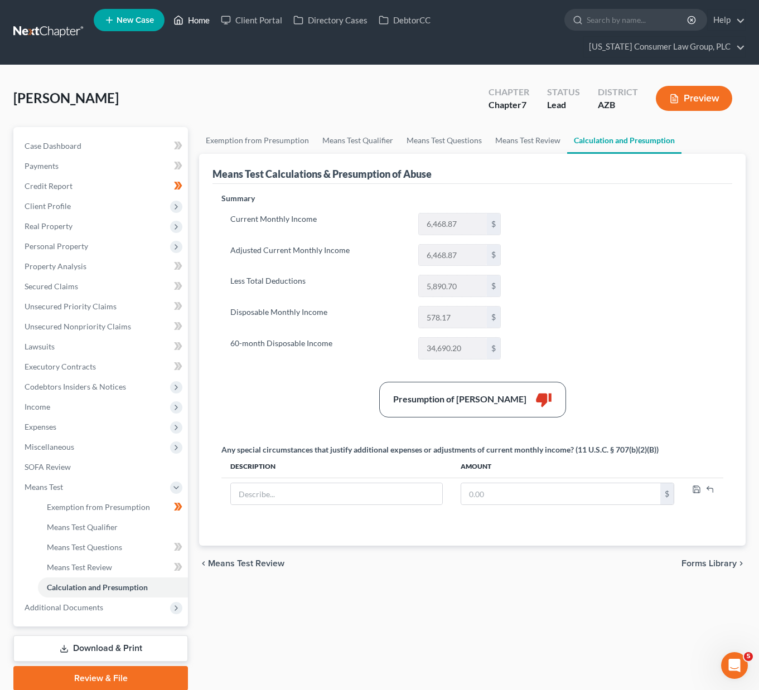
click at [192, 18] on link "Home" at bounding box center [191, 20] width 47 height 20
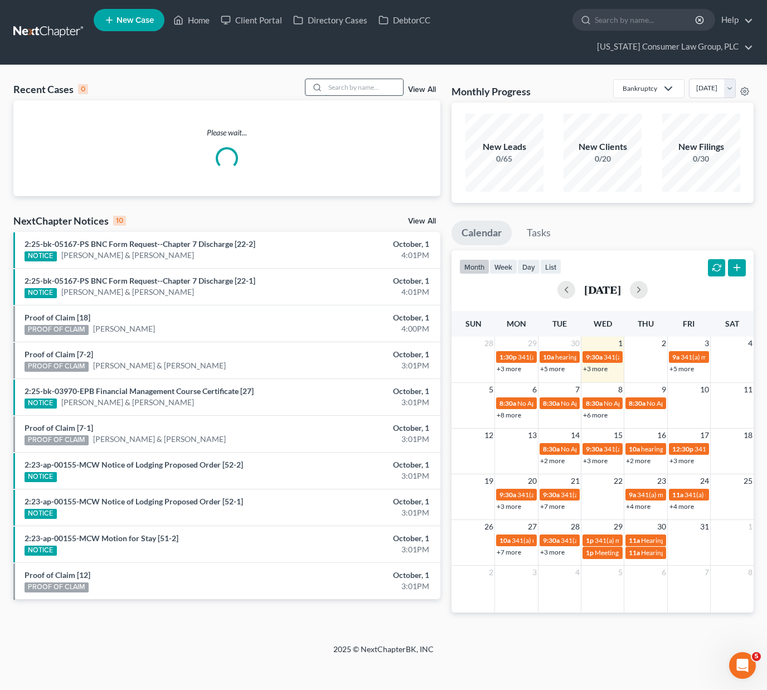
click at [374, 83] on input "search" at bounding box center [364, 87] width 78 height 16
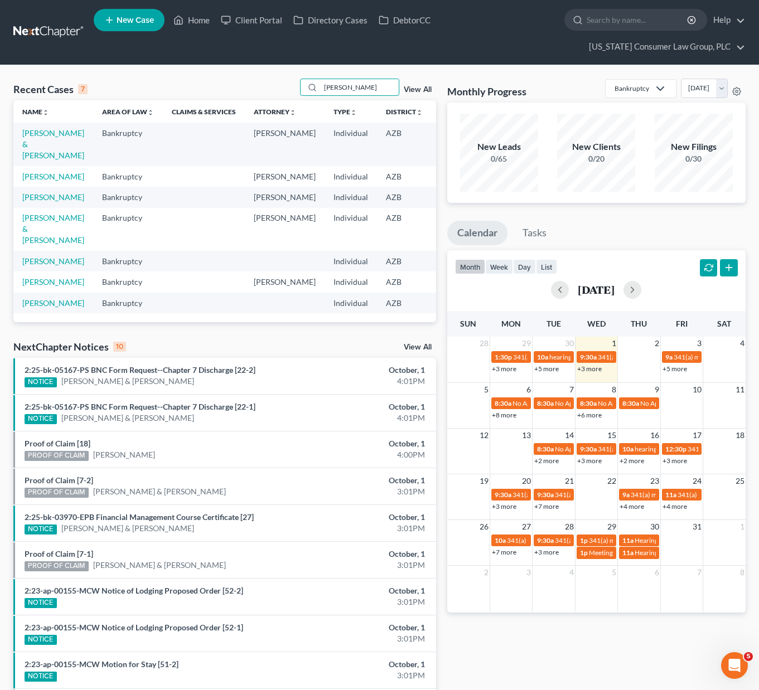
type input "[PERSON_NAME]"
click at [34, 142] on link "[PERSON_NAME] & [PERSON_NAME]" at bounding box center [53, 144] width 62 height 32
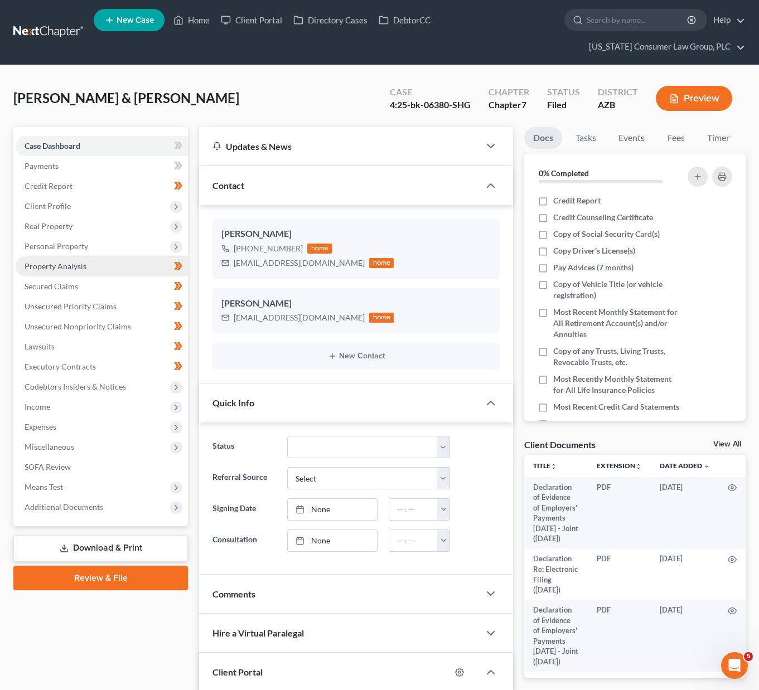
click at [58, 260] on link "Property Analysis" at bounding box center [102, 266] width 172 height 20
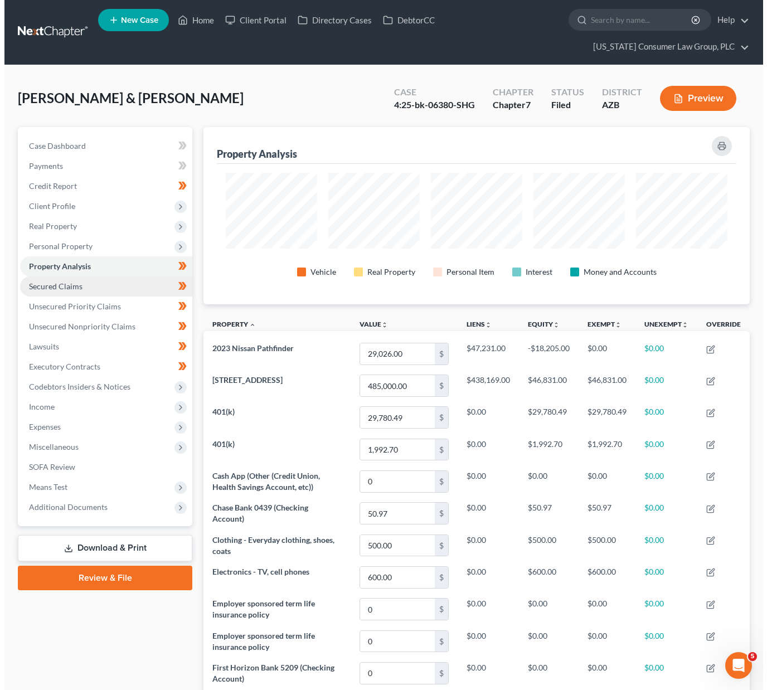
scroll to position [177, 546]
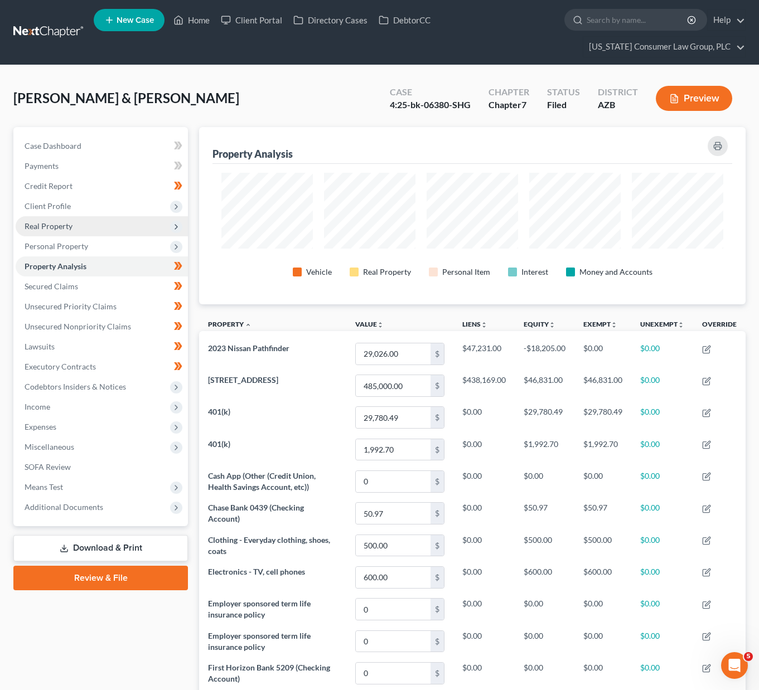
click at [52, 228] on span "Real Property" at bounding box center [49, 225] width 48 height 9
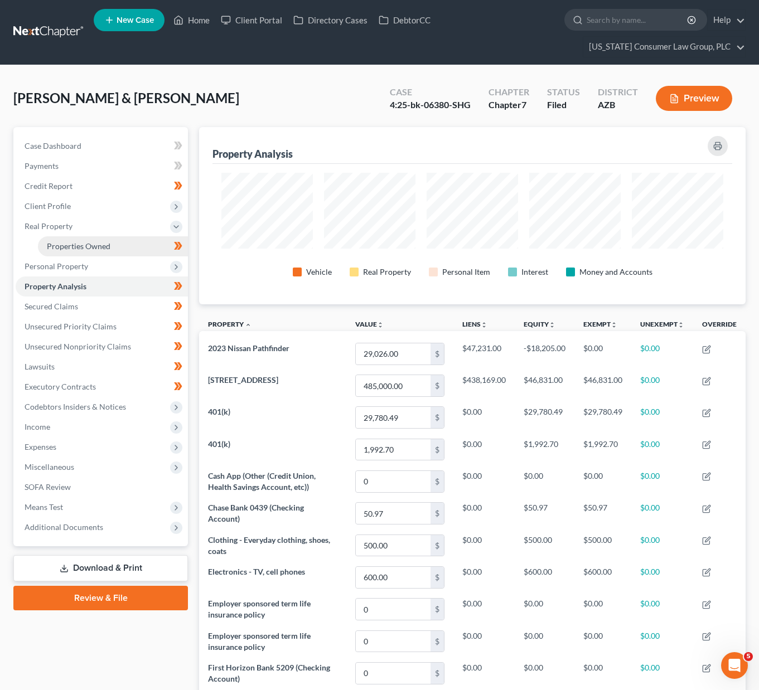
click at [57, 246] on span "Properties Owned" at bounding box center [79, 245] width 64 height 9
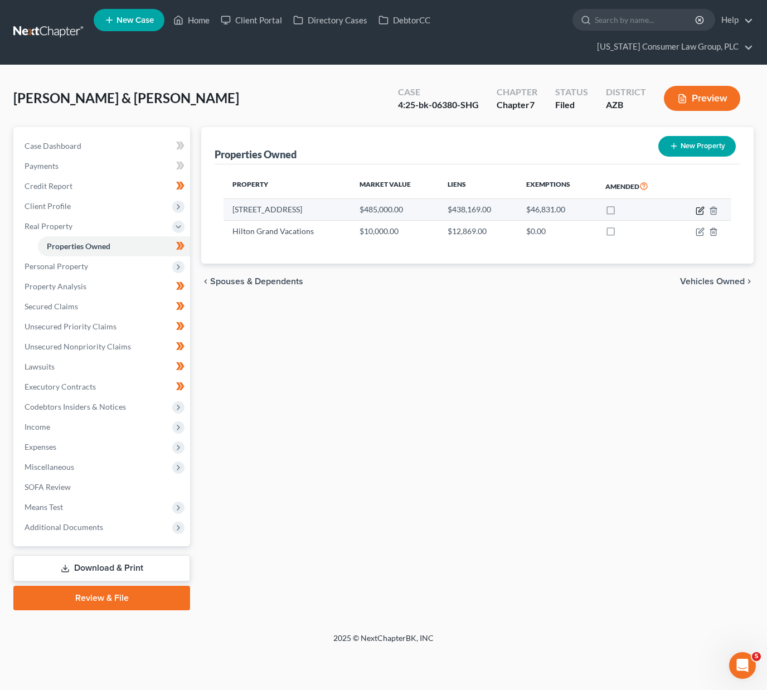
click at [700, 212] on icon "button" at bounding box center [700, 210] width 9 height 9
select select "3"
select select "0"
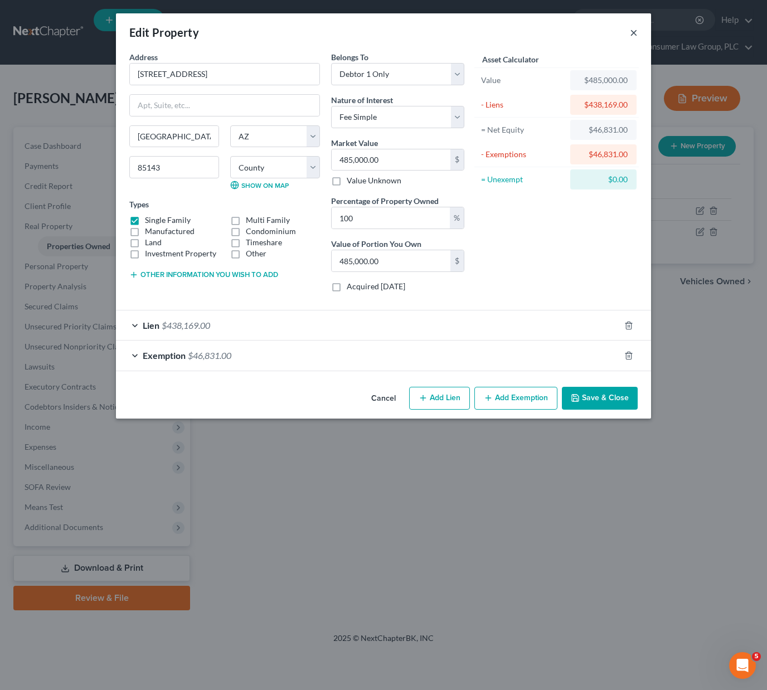
click at [633, 31] on button "×" at bounding box center [634, 32] width 8 height 13
